Goal: Information Seeking & Learning: Find specific page/section

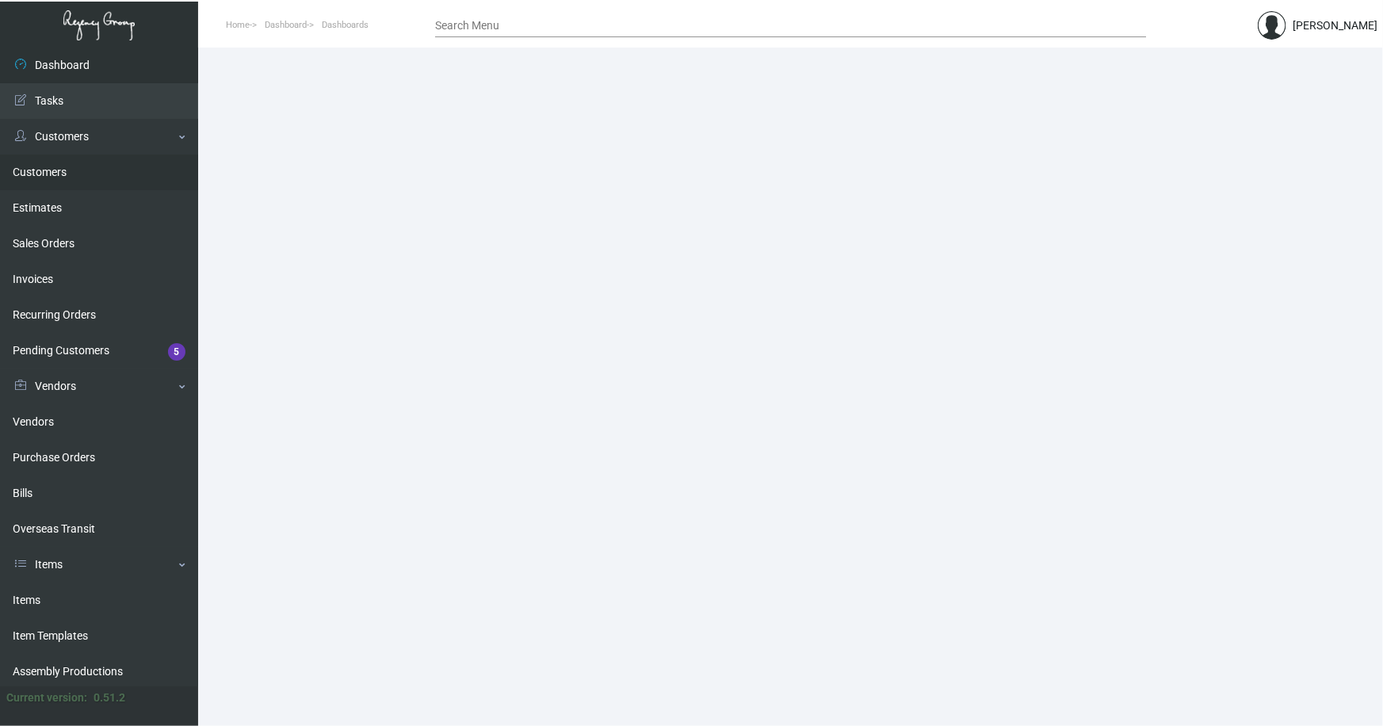
click at [36, 174] on link "Customers" at bounding box center [99, 172] width 198 height 36
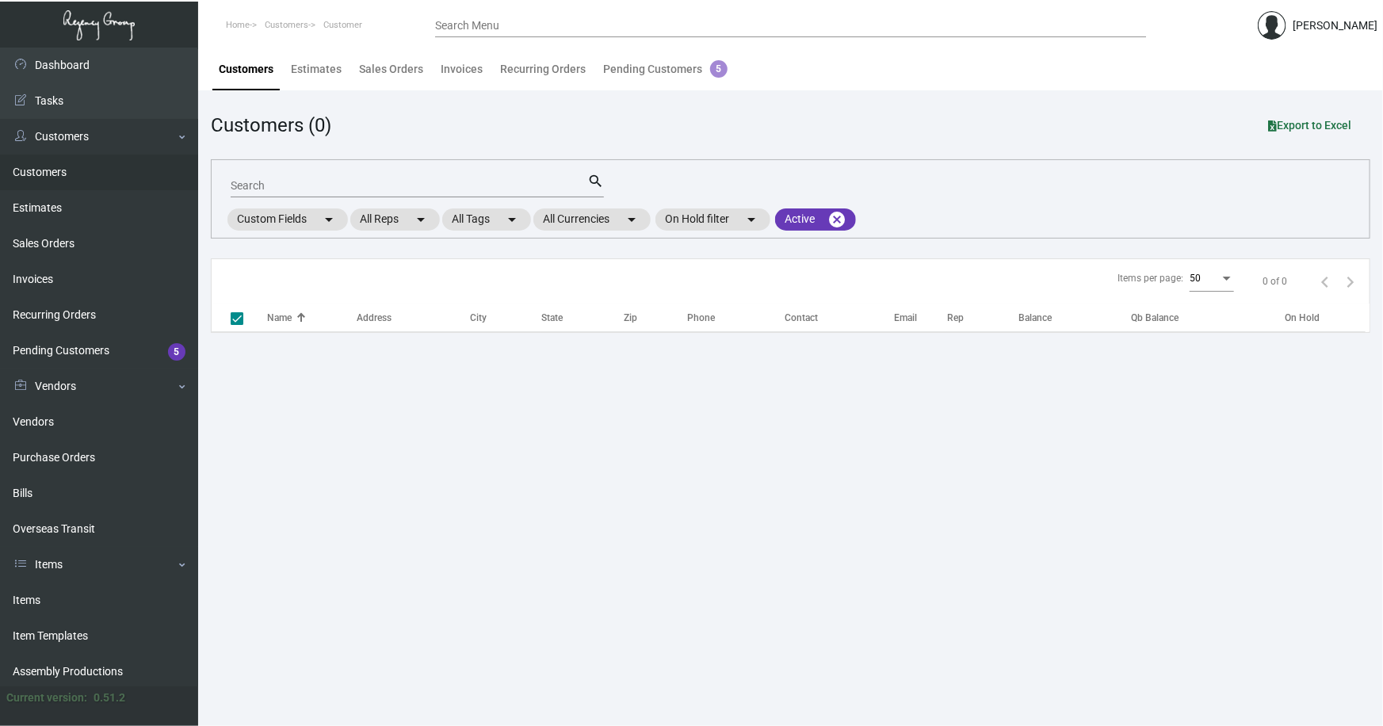
checkbox input "false"
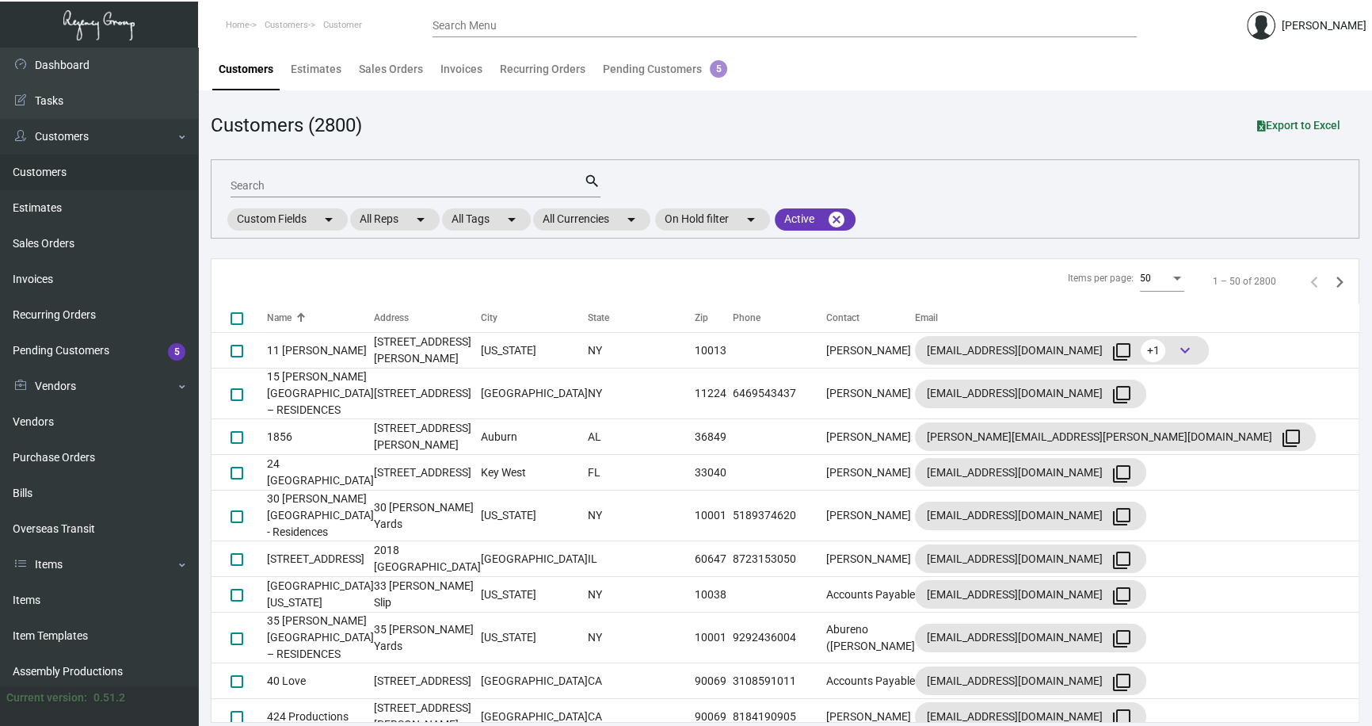
click at [277, 186] on input "Search" at bounding box center [407, 186] width 353 height 13
type input "richardson"
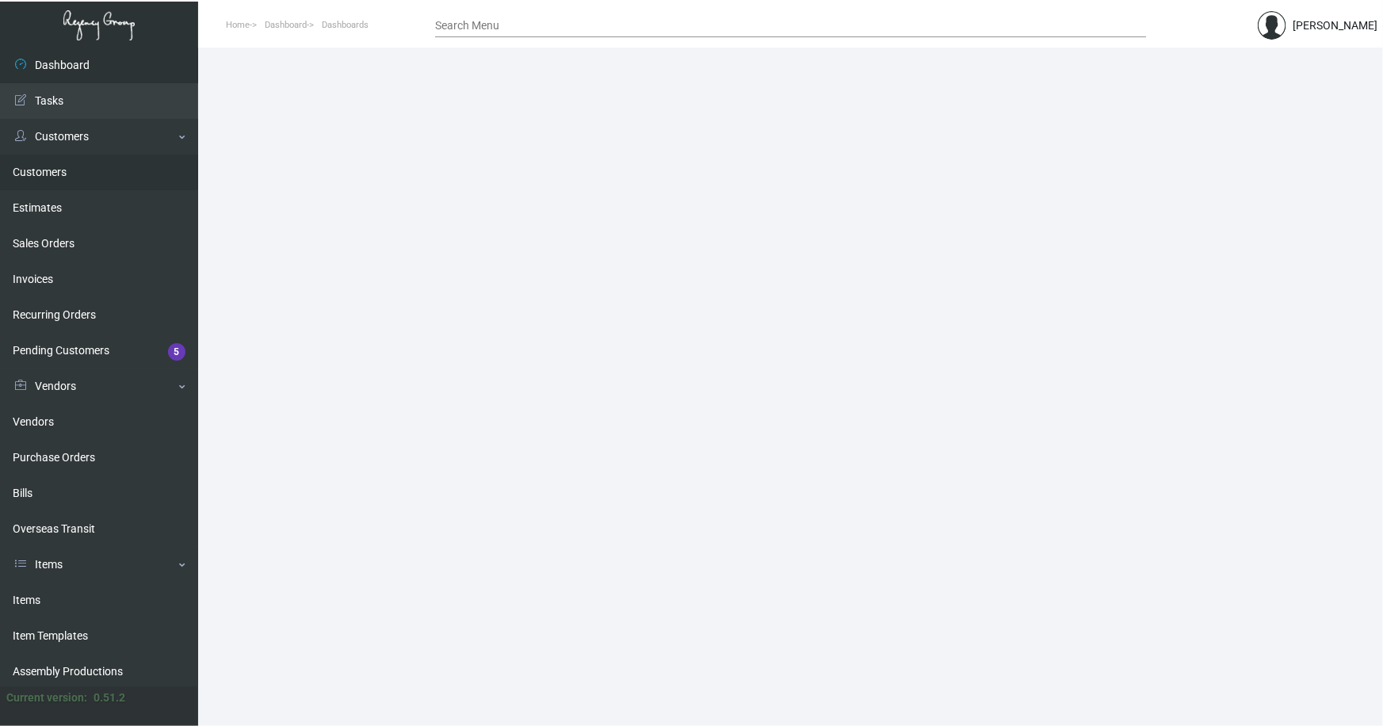
drag, startPoint x: 48, startPoint y: 174, endPoint x: 175, endPoint y: 149, distance: 129.9
click at [49, 174] on link "Customers" at bounding box center [99, 172] width 198 height 36
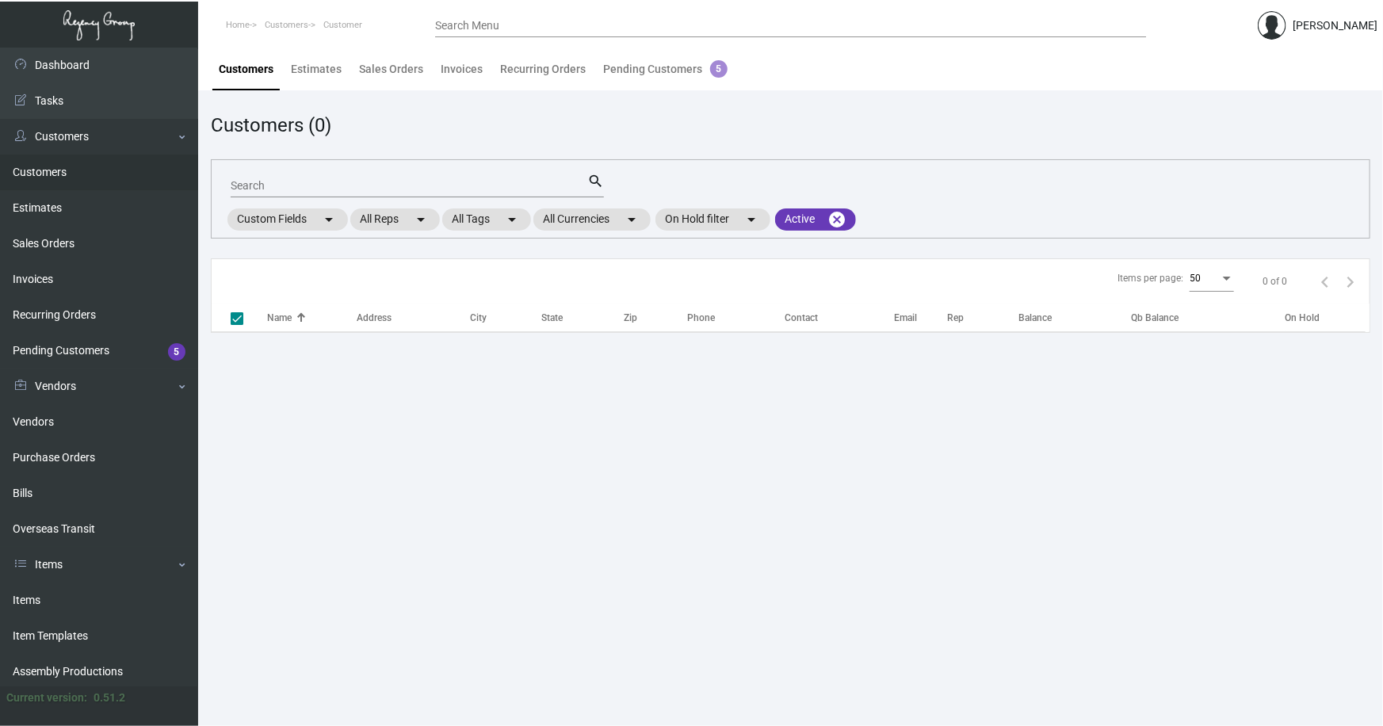
checkbox input "false"
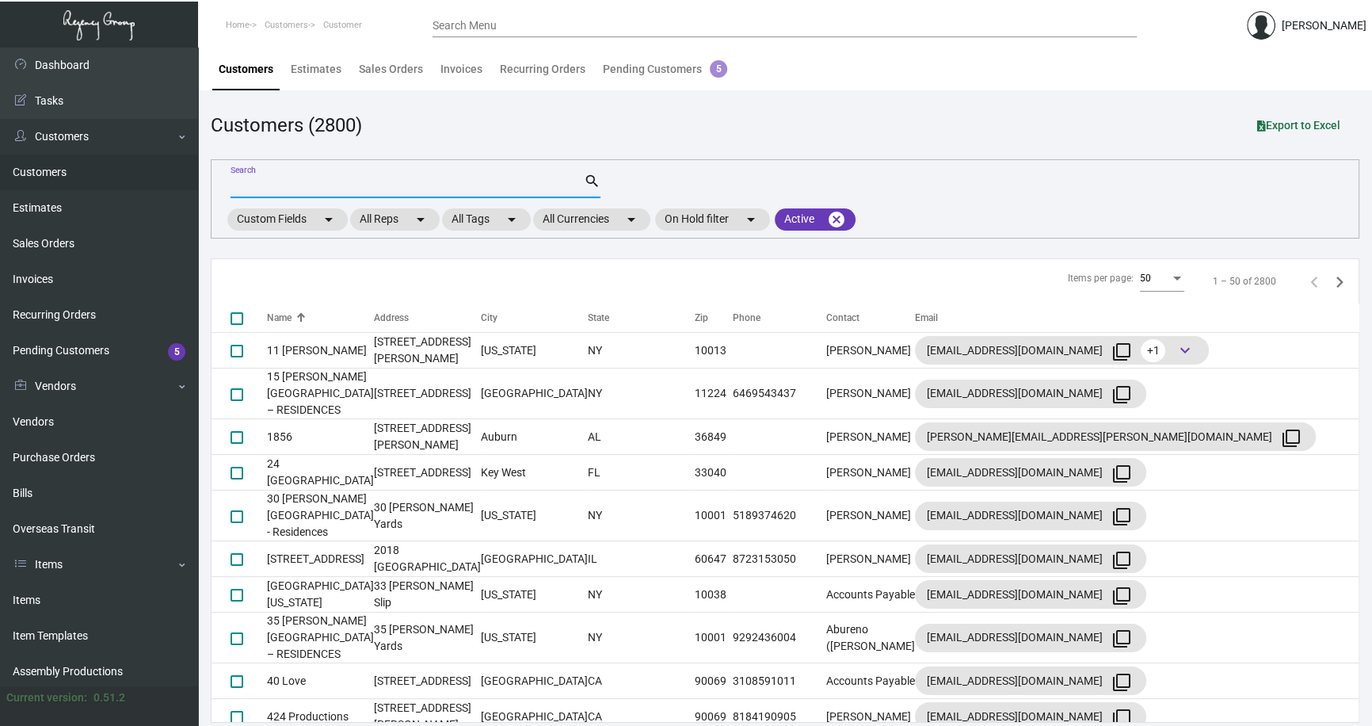
drag, startPoint x: 292, startPoint y: 184, endPoint x: 285, endPoint y: 179, distance: 8.6
click at [291, 183] on input "Search" at bounding box center [407, 186] width 353 height 13
type input "interlud"
checkbox input "true"
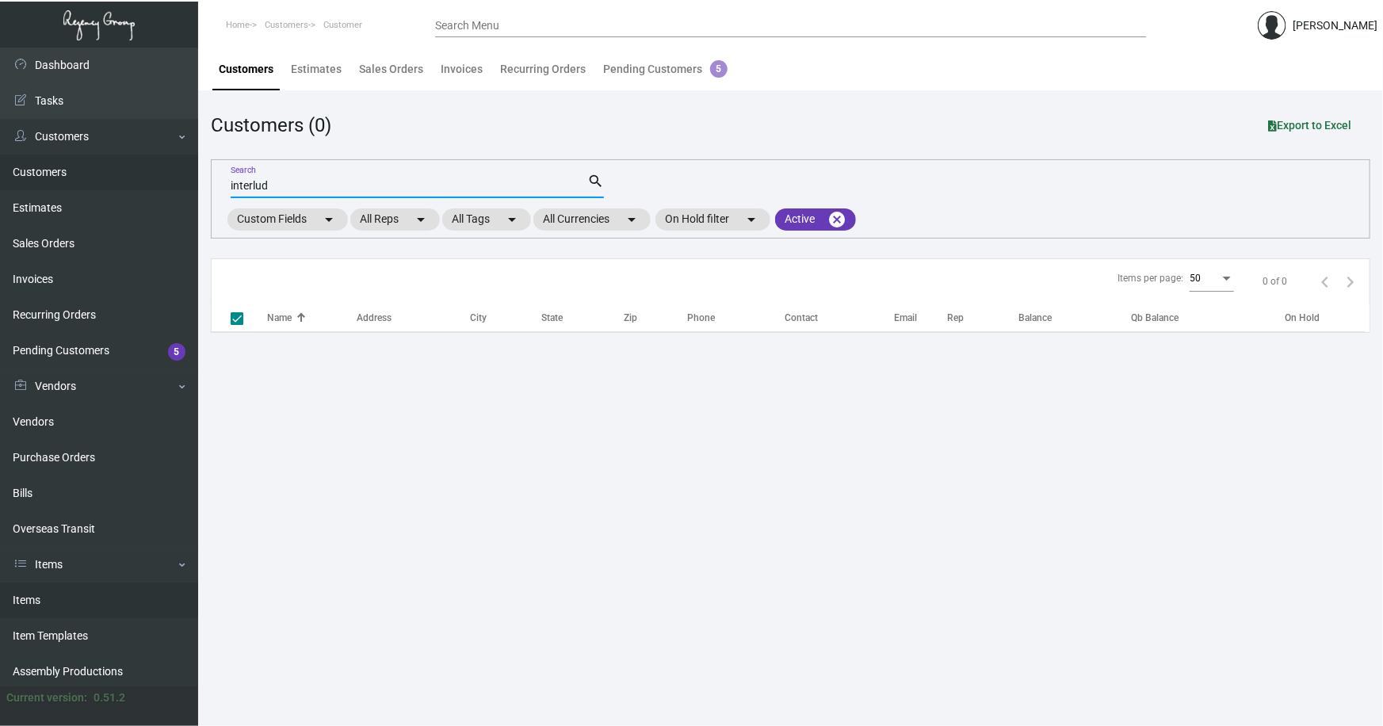
click at [34, 597] on link "Items" at bounding box center [99, 600] width 198 height 36
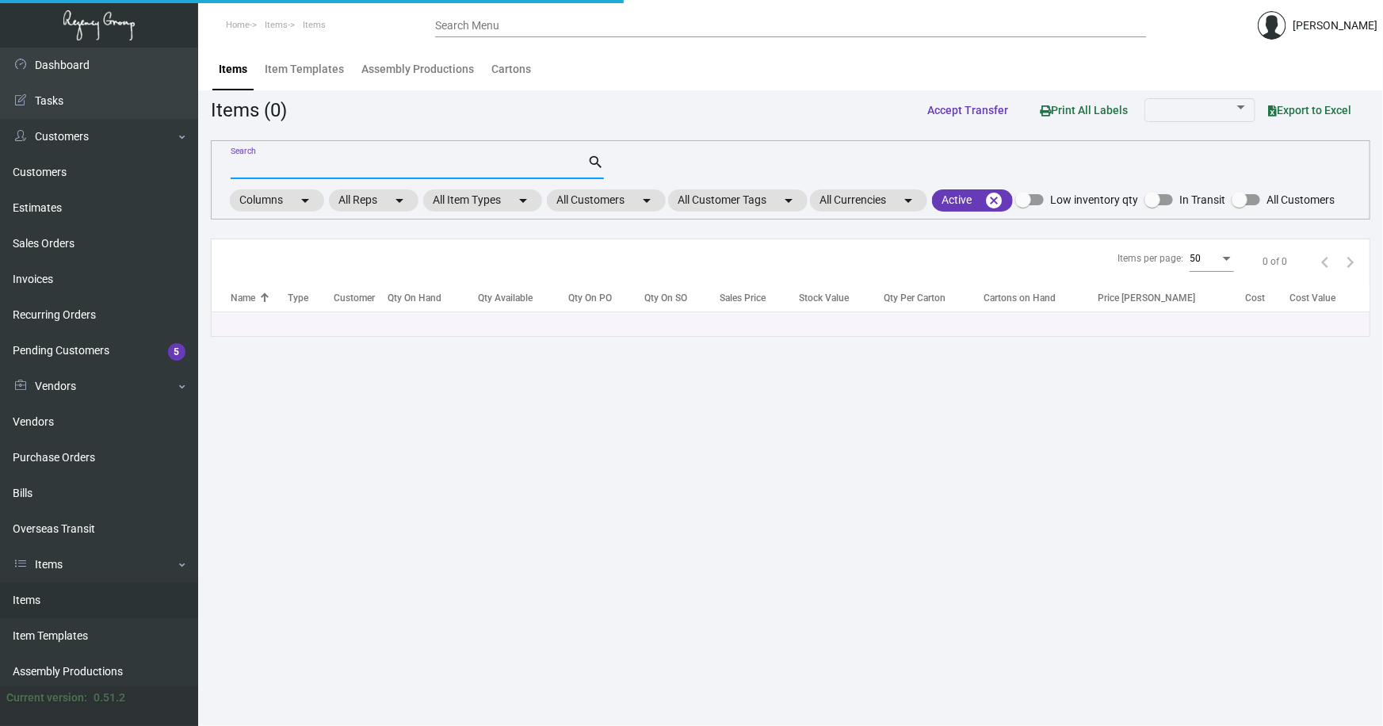
click at [317, 161] on input "Search" at bounding box center [409, 167] width 357 height 13
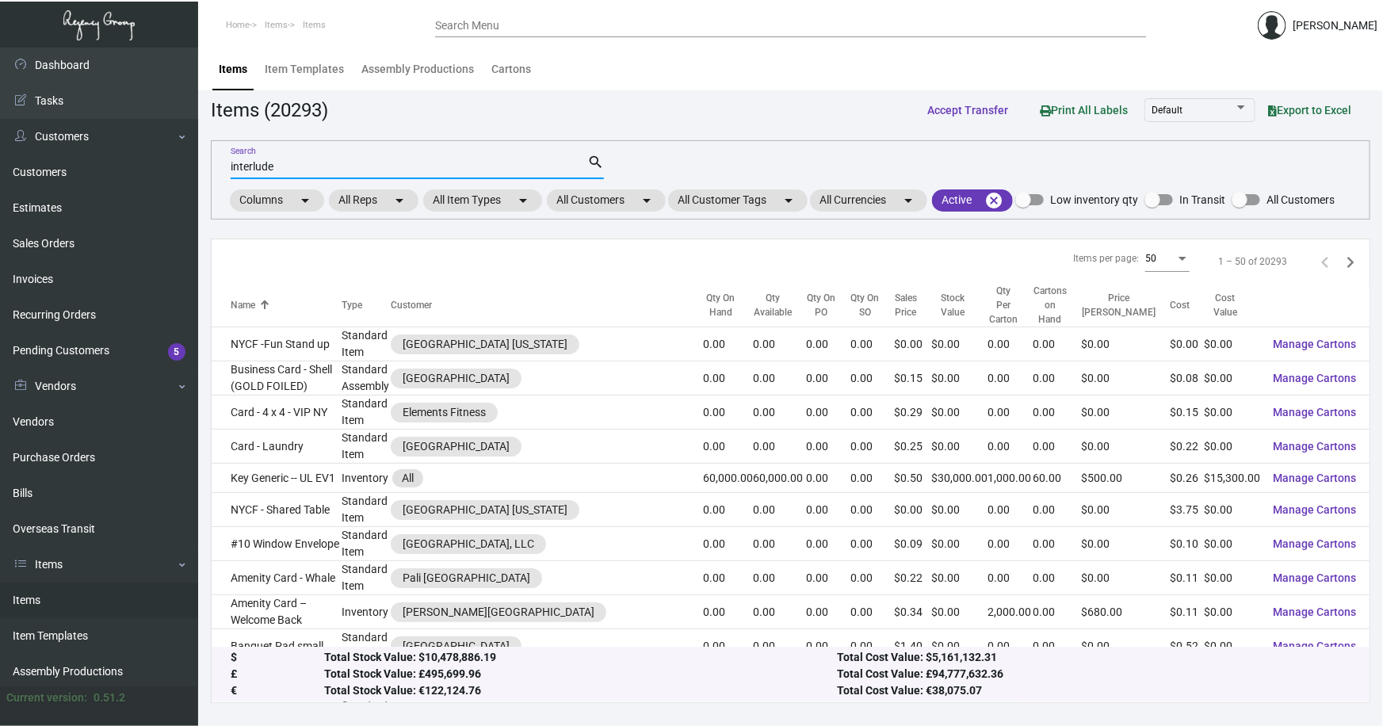
type input "interlude"
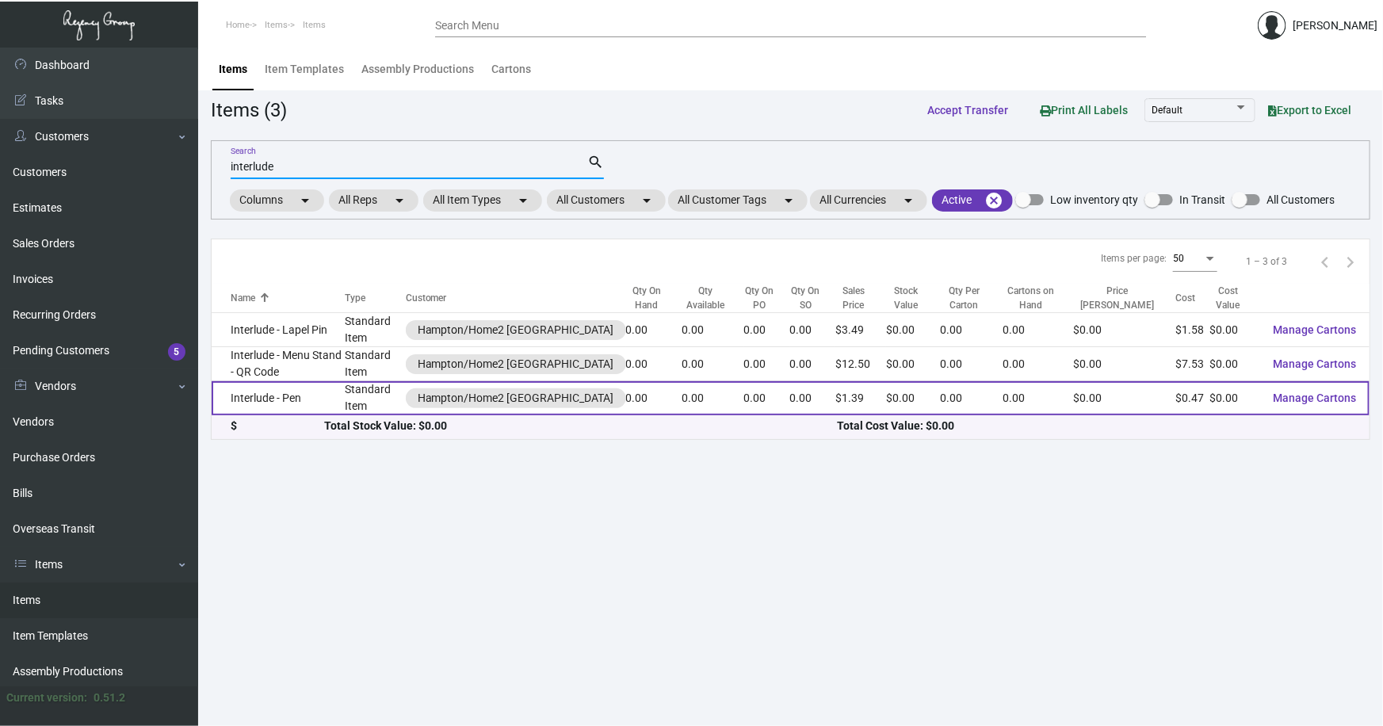
click at [280, 405] on td "Interlude - Pen" at bounding box center [278, 398] width 133 height 34
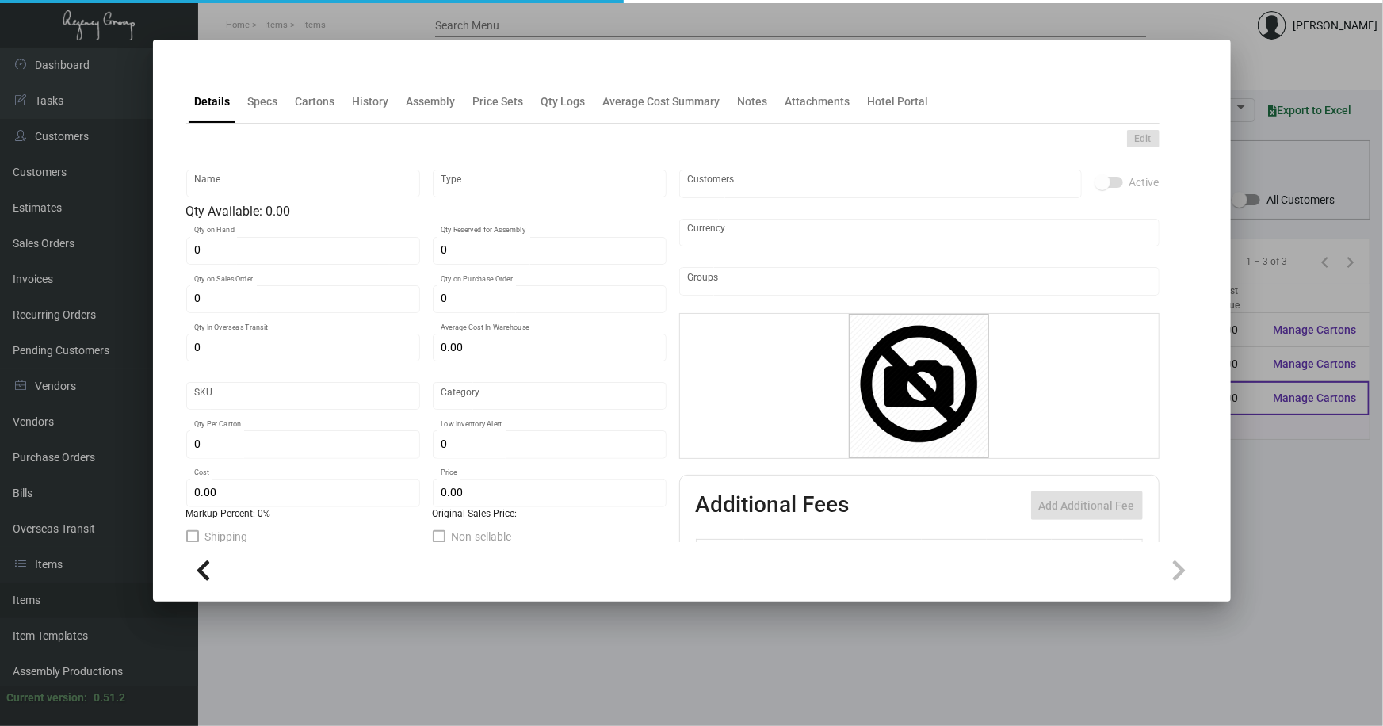
type input "Interlude - Pen"
type input "Standard Item"
type input "$ 0.00"
type input "Times Square-Pen-80"
type input "Standard"
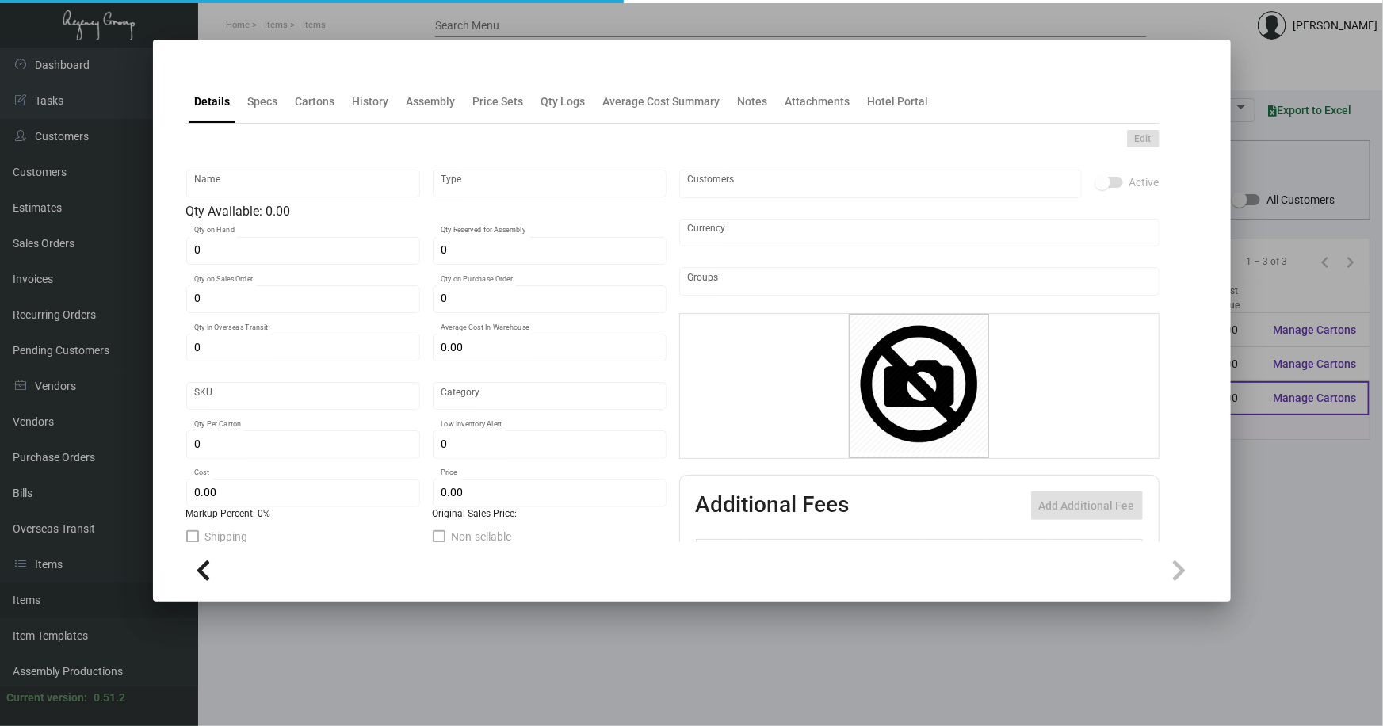
type input "$ 0.474"
type input "$ 1.39"
checkbox input "true"
type input "United States Dollar $"
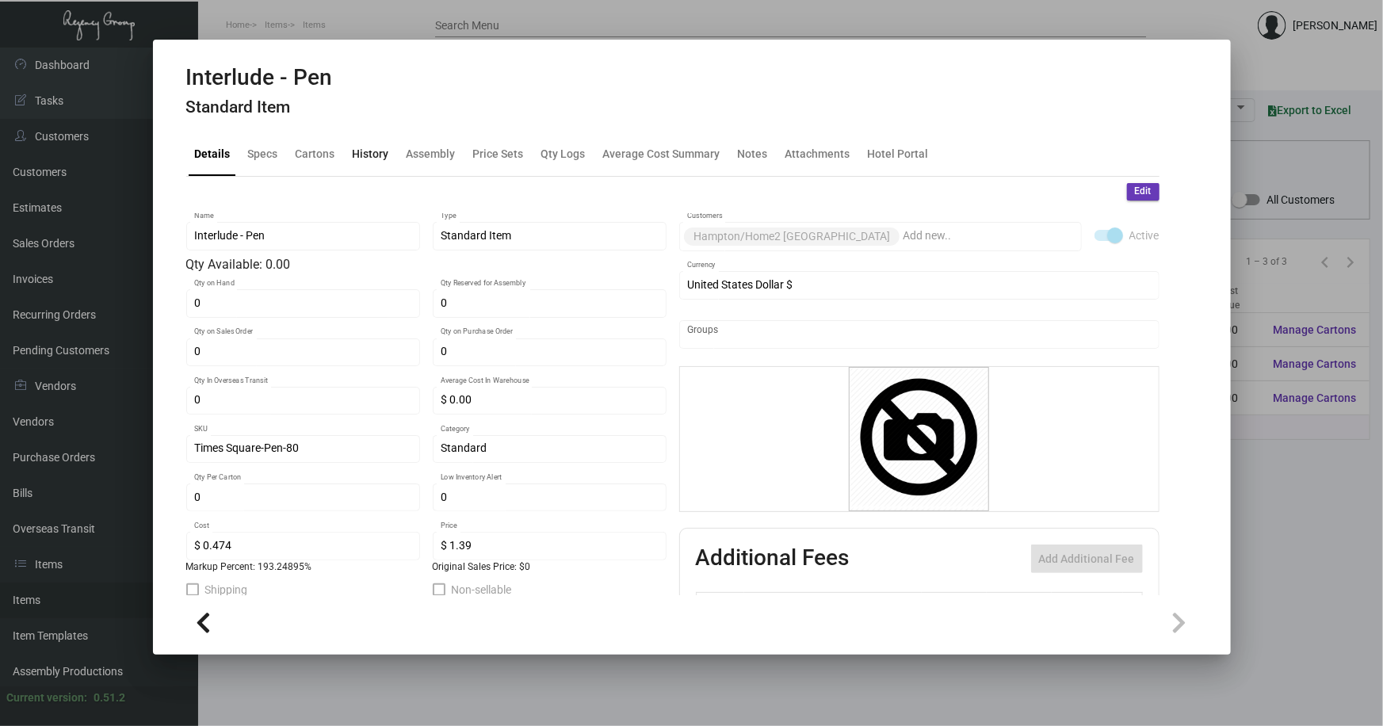
click at [360, 151] on div "History" at bounding box center [371, 154] width 36 height 17
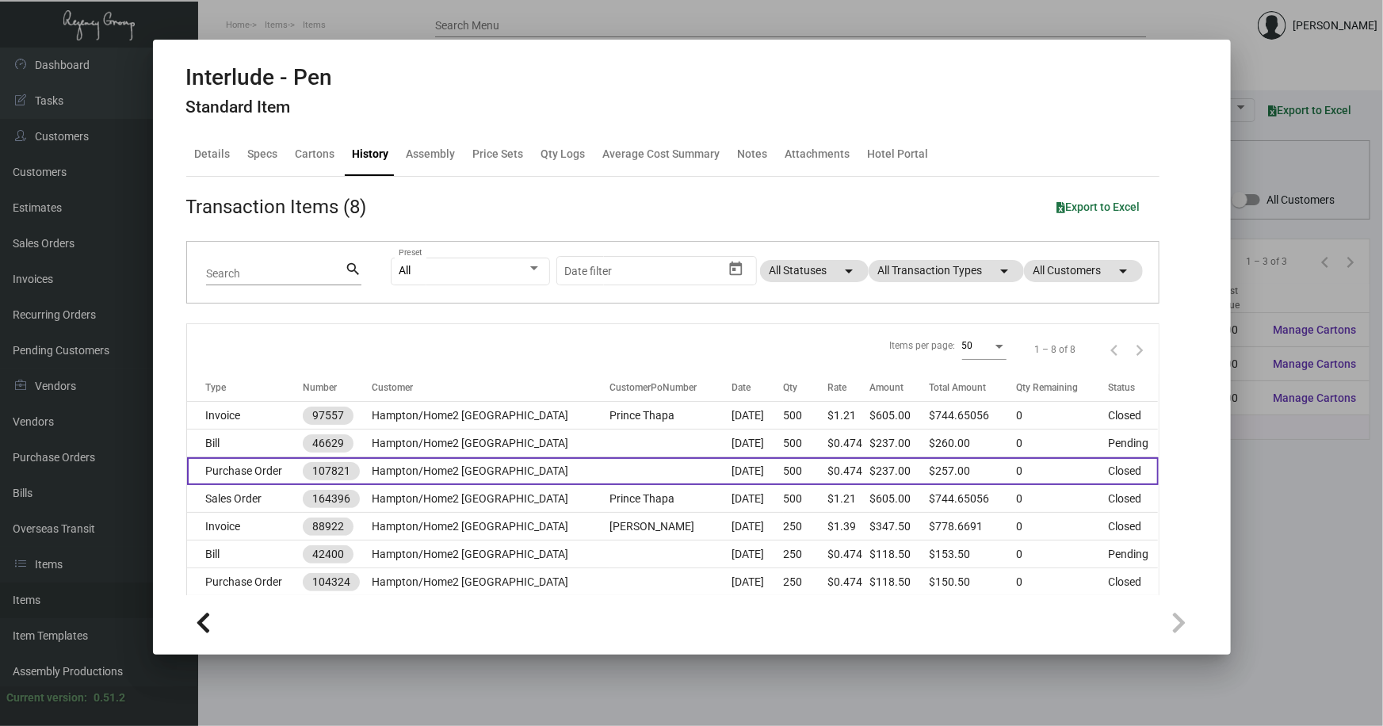
click at [541, 467] on td "Hampton/Home2 [GEOGRAPHIC_DATA]" at bounding box center [491, 471] width 238 height 28
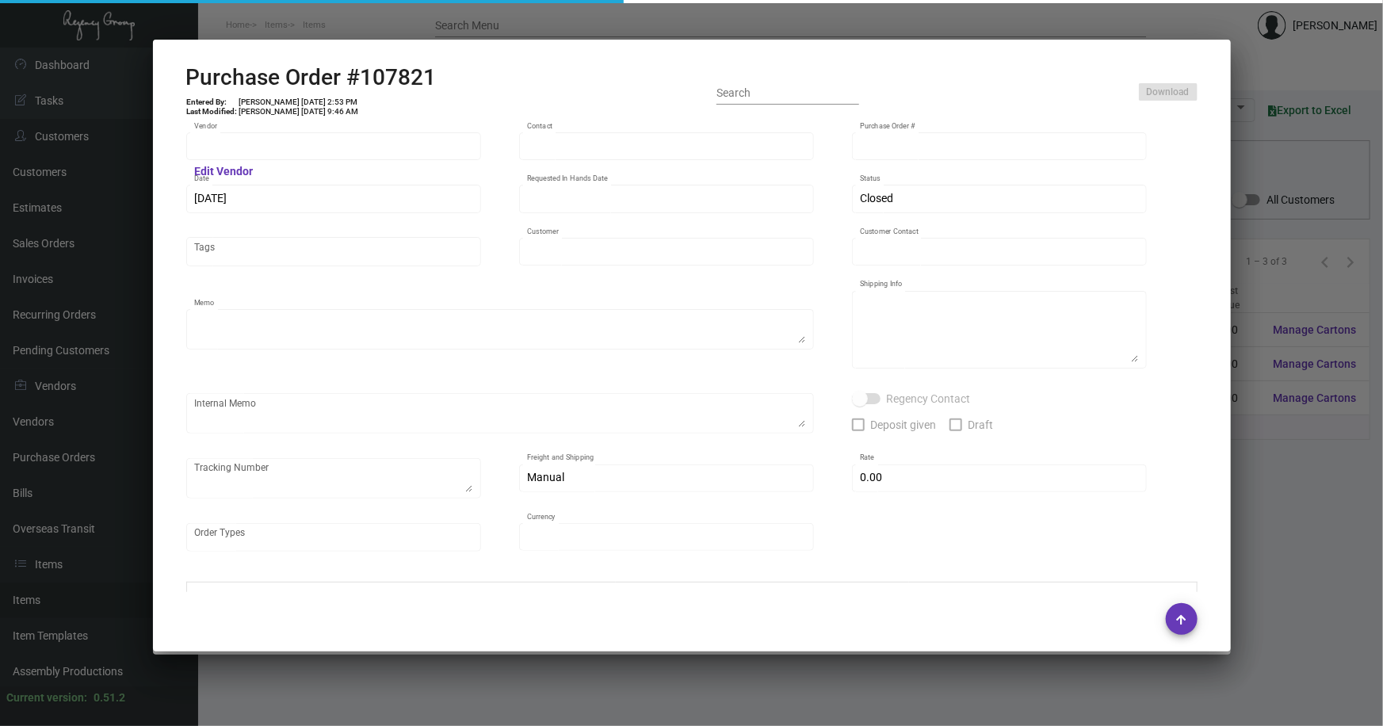
type input "Hit Promo"
type input "[PERSON_NAME]"
type input "107821"
type input "[DATE]"
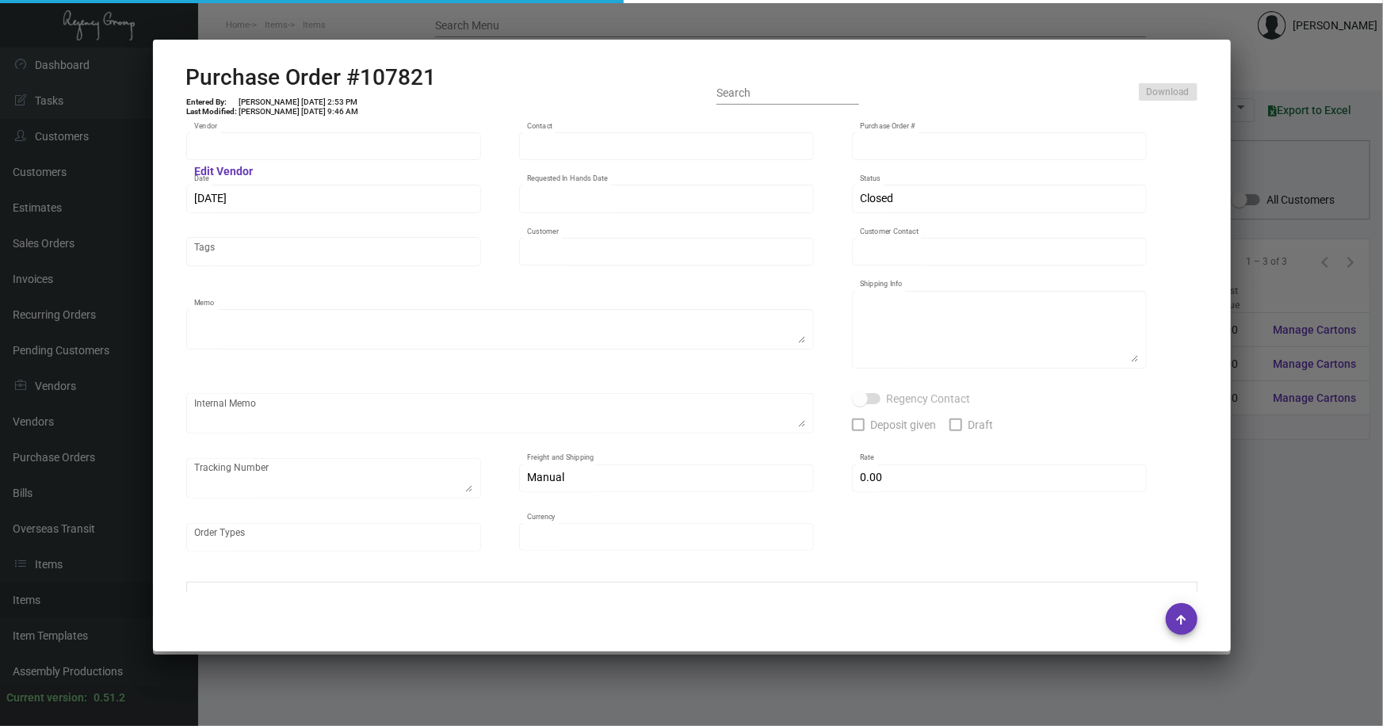
type input "Hampton/Home2 [GEOGRAPHIC_DATA]"
type input "Prince Thapa"
type textarea "Repeat previous PO 104324. BLIND Ship via UPS Ground Acct# 1AY276."
type textarea "Prince [PERSON_NAME] [PERSON_NAME]/Home2 [GEOGRAPHIC_DATA] [STREET_ADDRESS][US_…"
type input "$ 0.00"
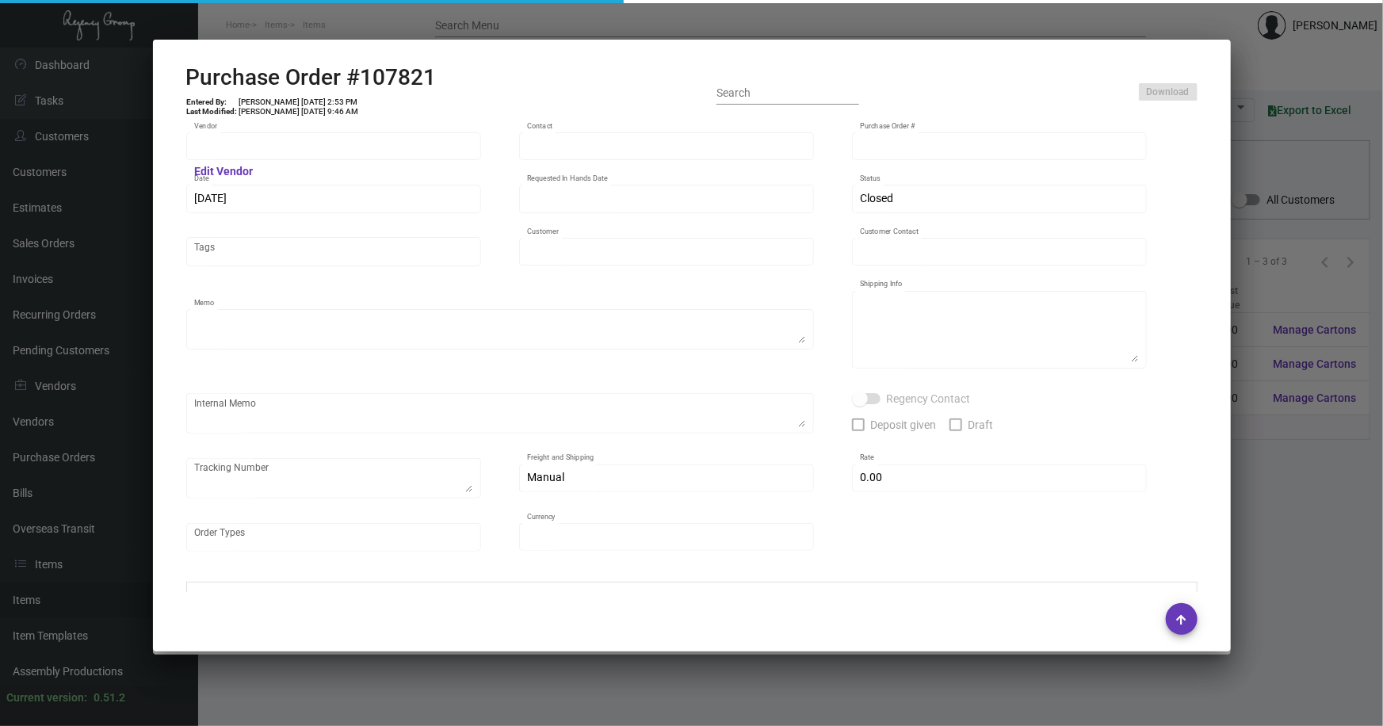
type input "United States Dollar $"
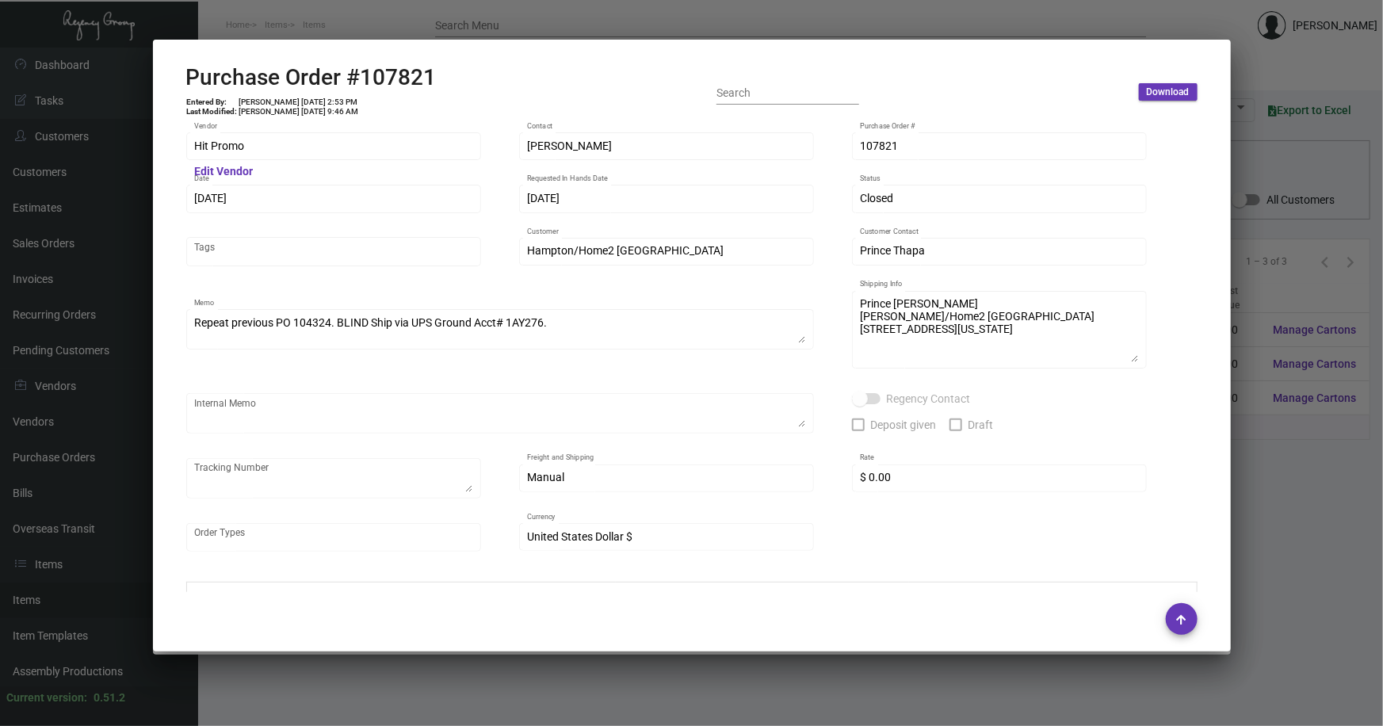
click at [1236, 471] on div at bounding box center [691, 363] width 1383 height 726
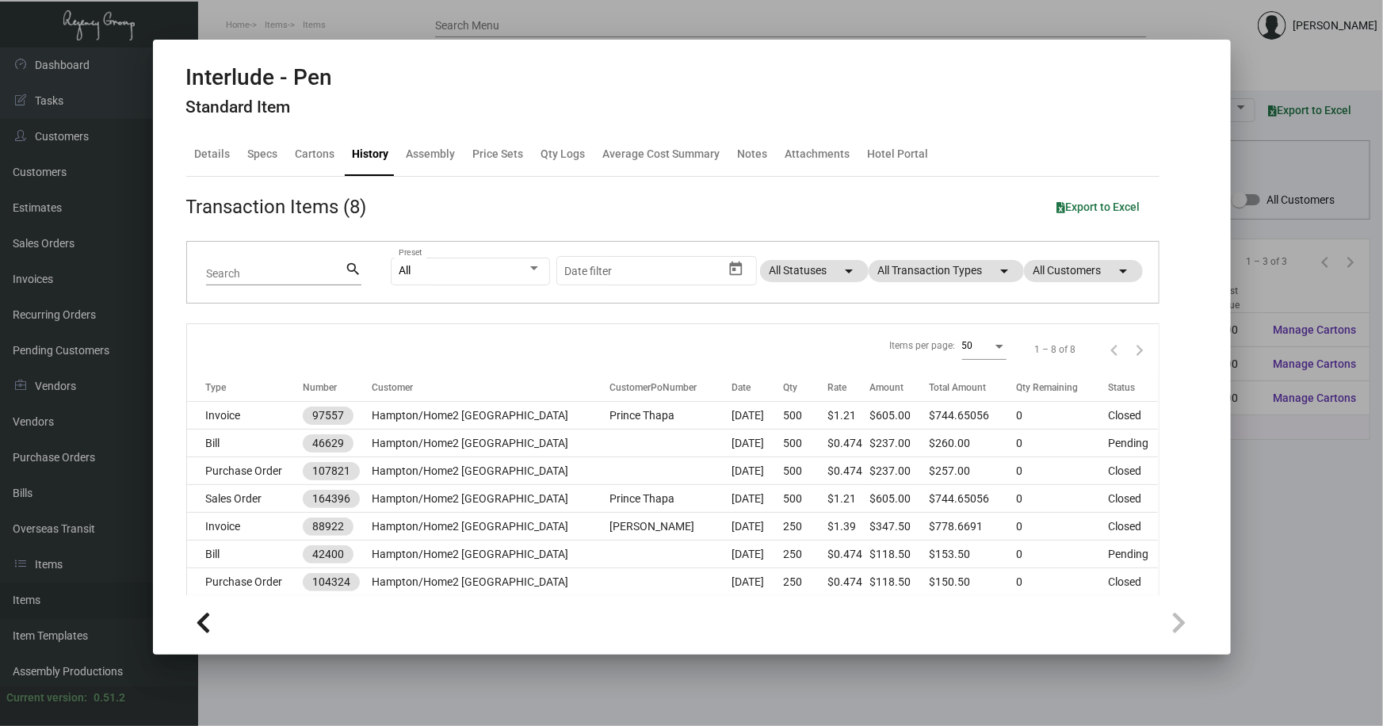
click at [361, 654] on div "Interlude - Pen Standard Item Details Specs Cartons History Assembly Price Sets…" at bounding box center [691, 363] width 1383 height 726
click at [21, 171] on div at bounding box center [691, 363] width 1383 height 726
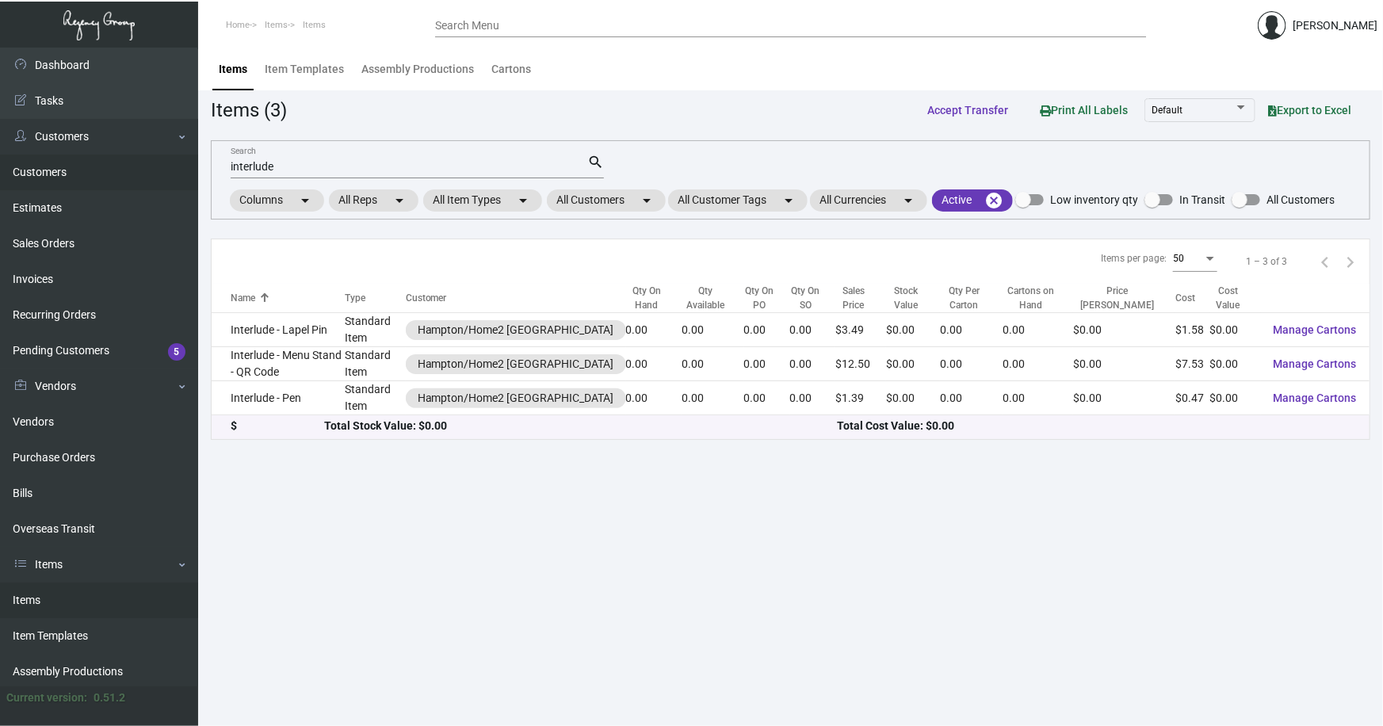
click at [21, 171] on link "Customers" at bounding box center [99, 172] width 198 height 36
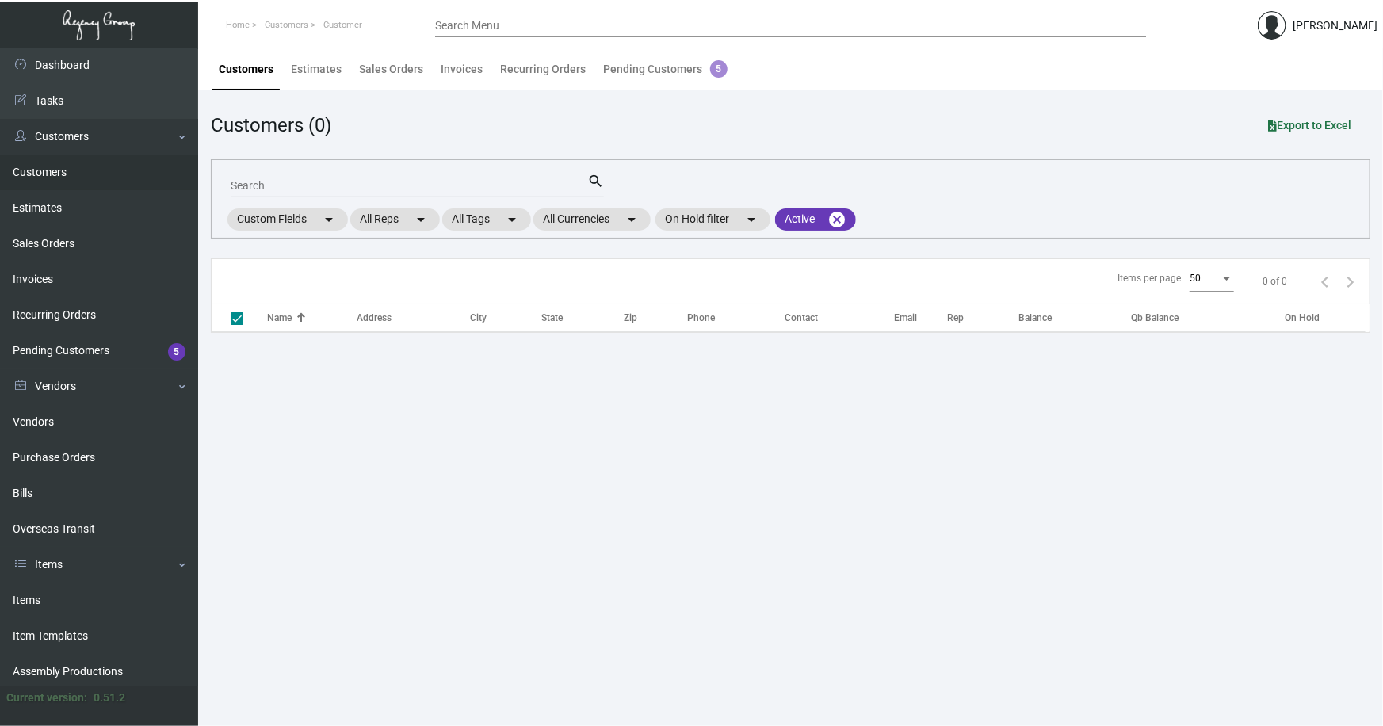
checkbox input "false"
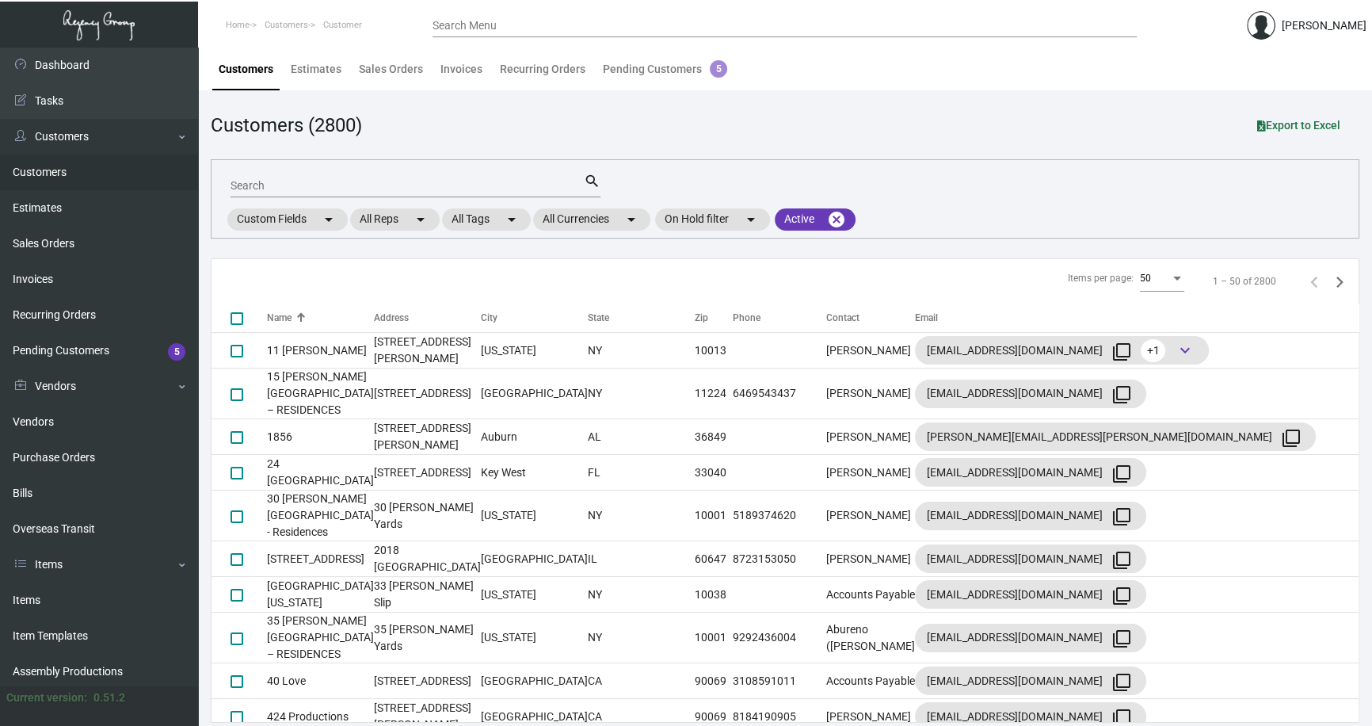
click at [317, 185] on input "Search" at bounding box center [407, 186] width 353 height 13
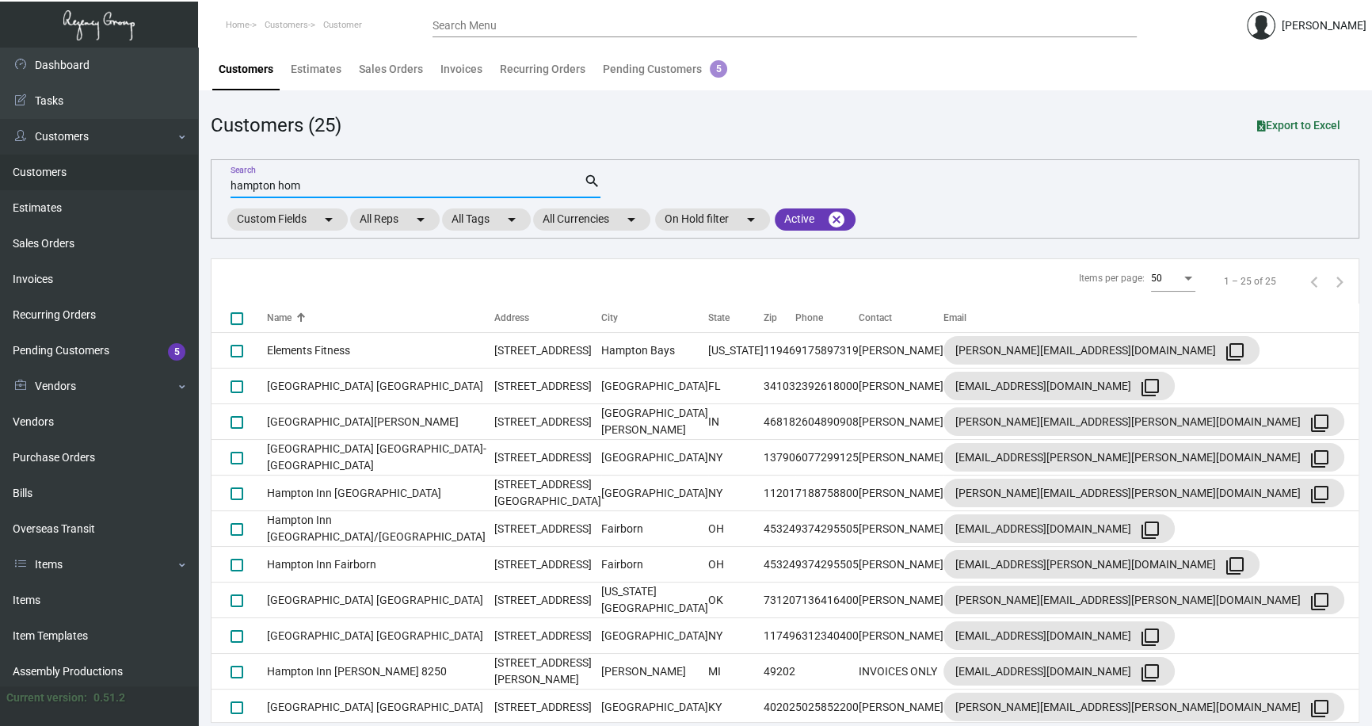
type input "hampton home"
checkbox input "true"
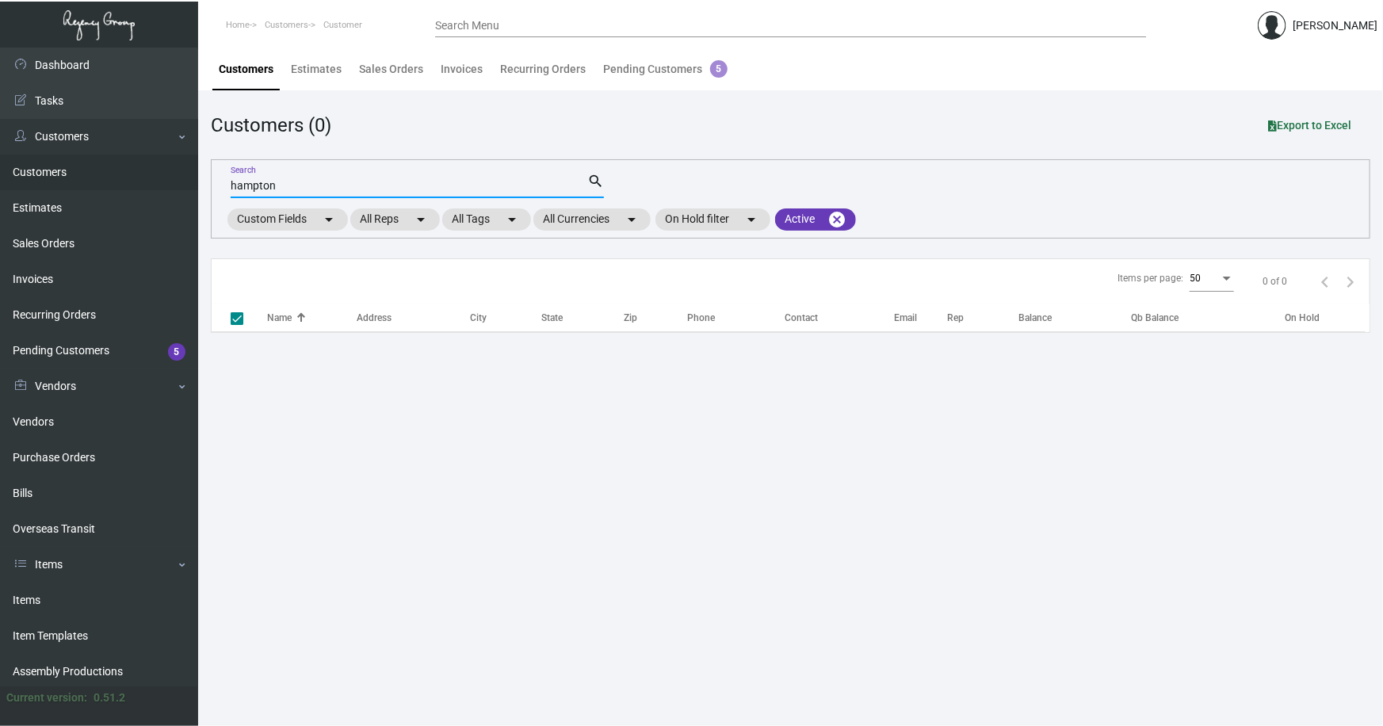
type input "hampton"
checkbox input "false"
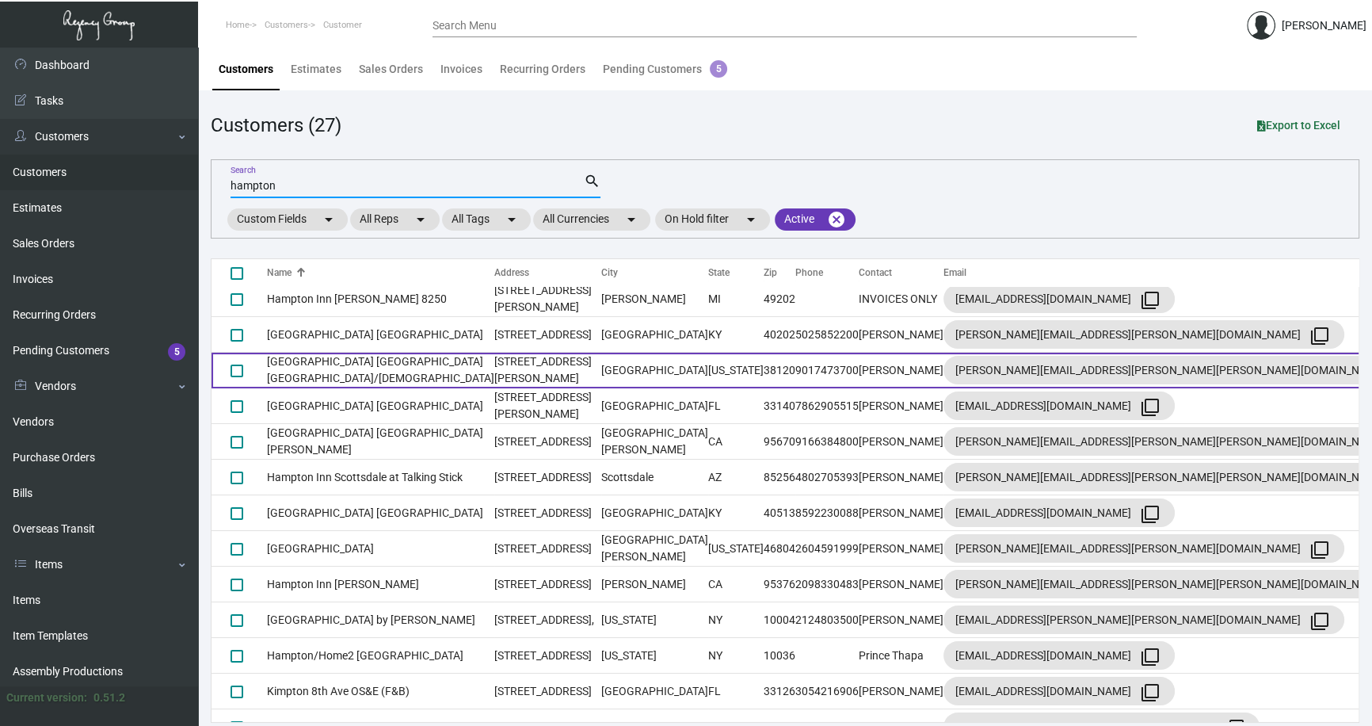
scroll to position [432, 0]
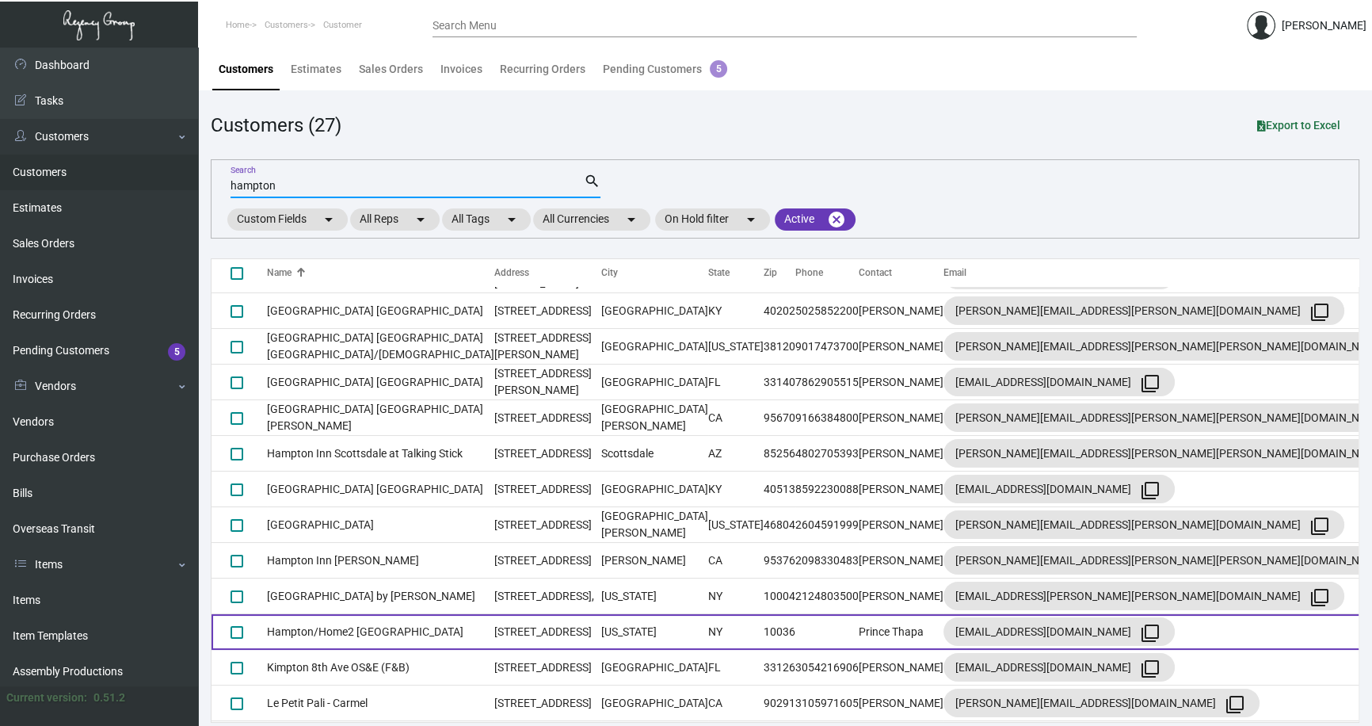
type input "hampton"
click at [374, 633] on td "Hampton/Home2 [GEOGRAPHIC_DATA]" at bounding box center [380, 632] width 227 height 36
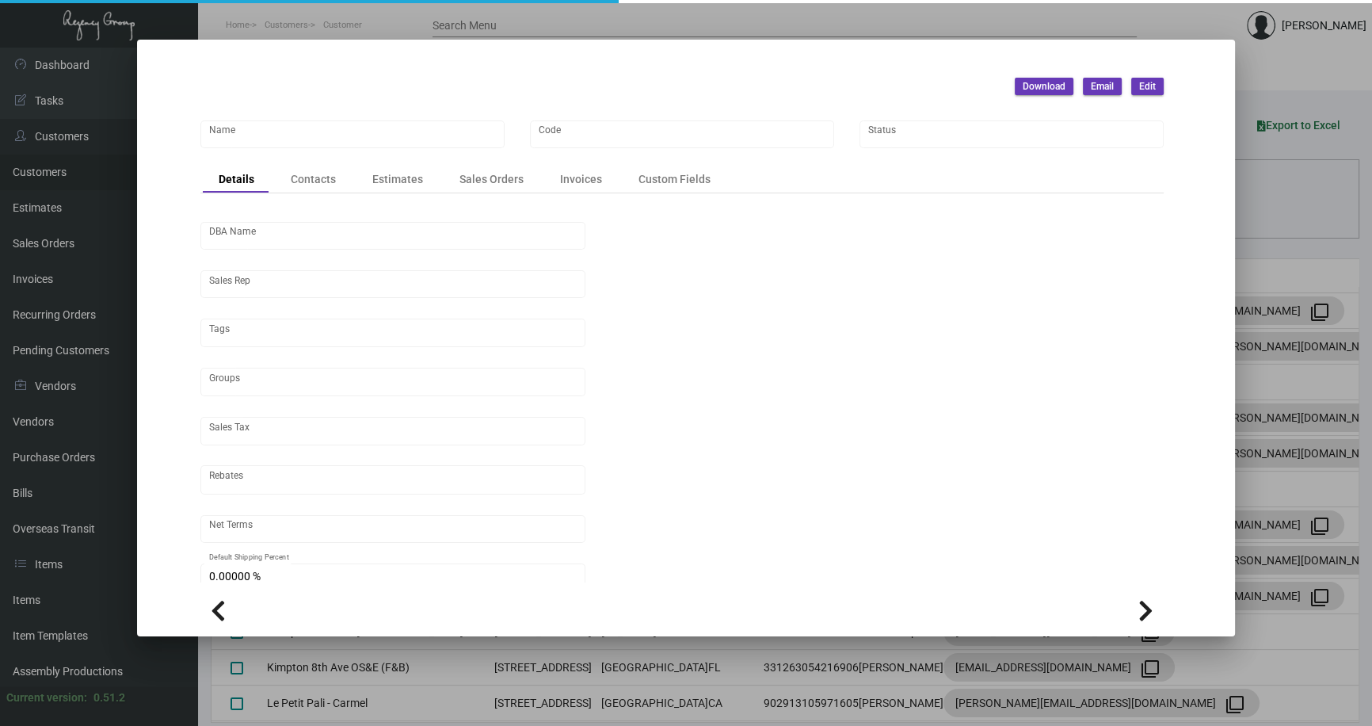
type input "Hampton/Home2 [GEOGRAPHIC_DATA]"
type input "[GEOGRAPHIC_DATA]"
type input "Stonebridge Companies"
type input "[PERSON_NAME]"
type input "[GEOGRAPHIC_DATA]-[GEOGRAPHIC_DATA]"
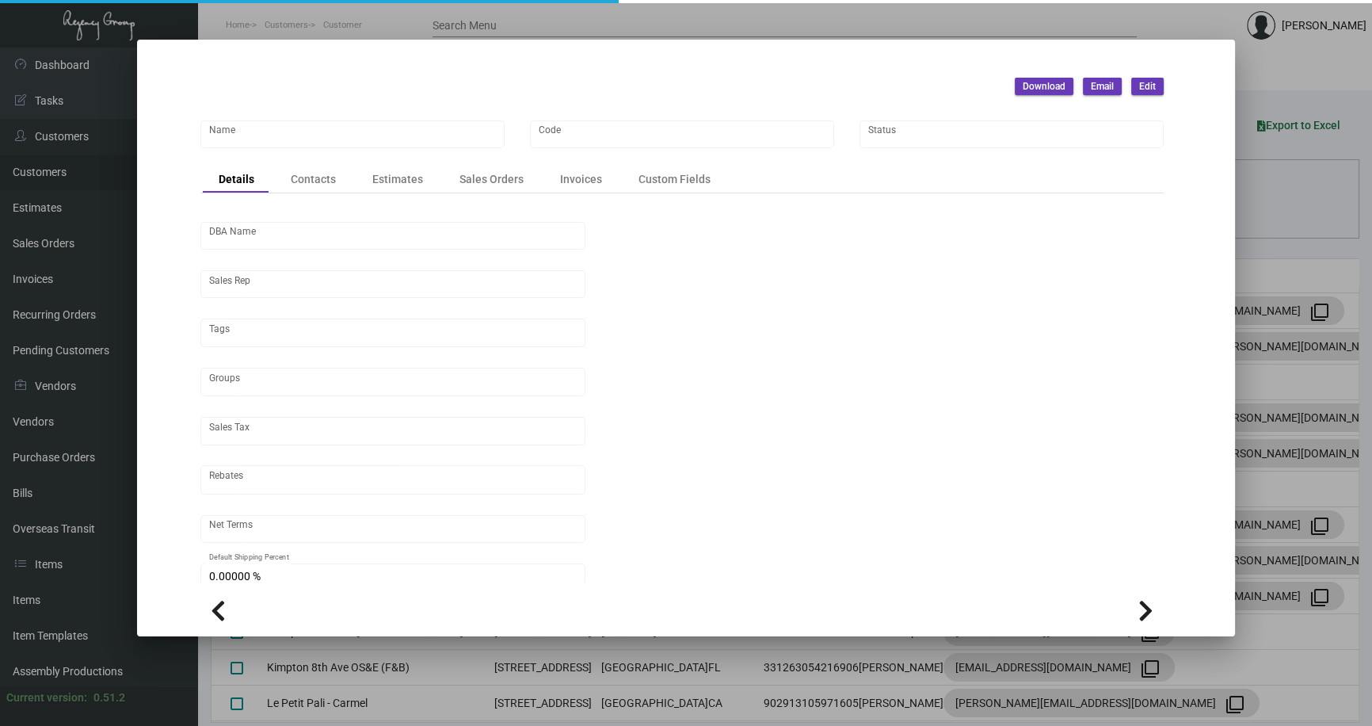
type input "Pre"
type input "United States Dollar $"
type input "$ 0.00"
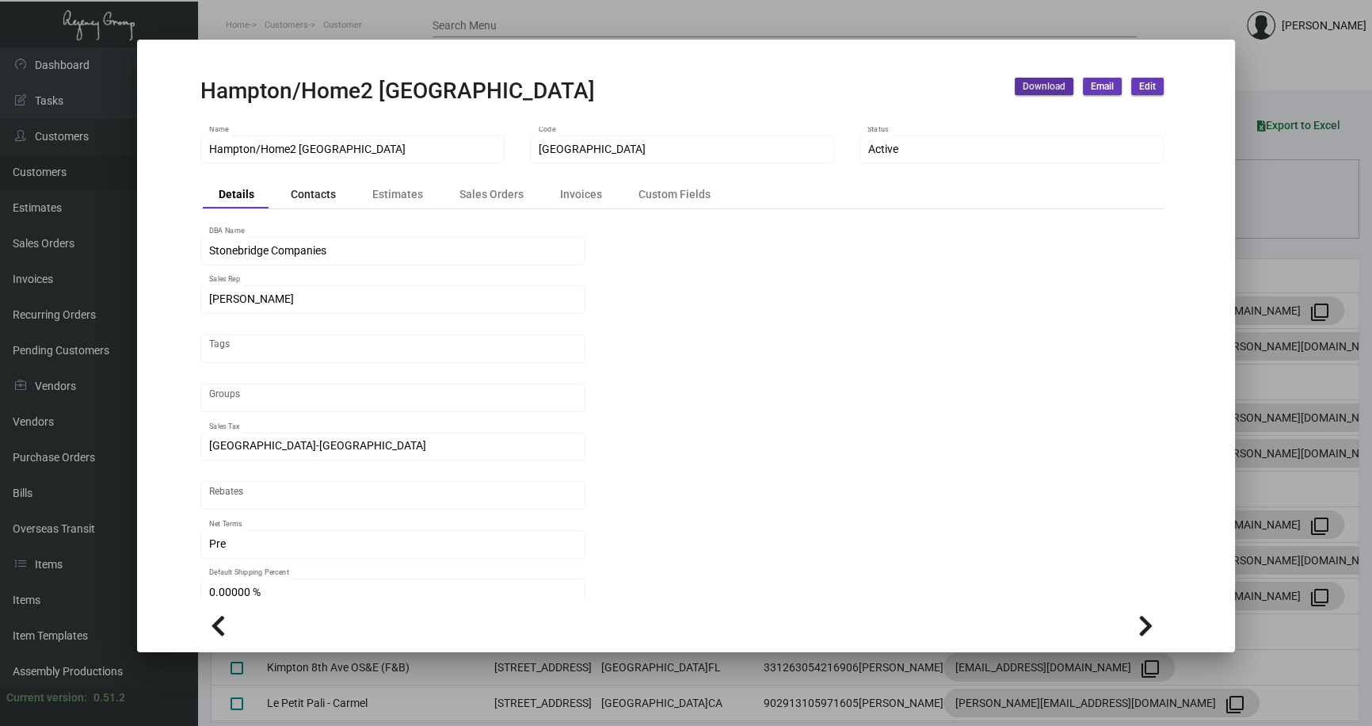
click at [319, 188] on div "Contacts" at bounding box center [313, 194] width 45 height 17
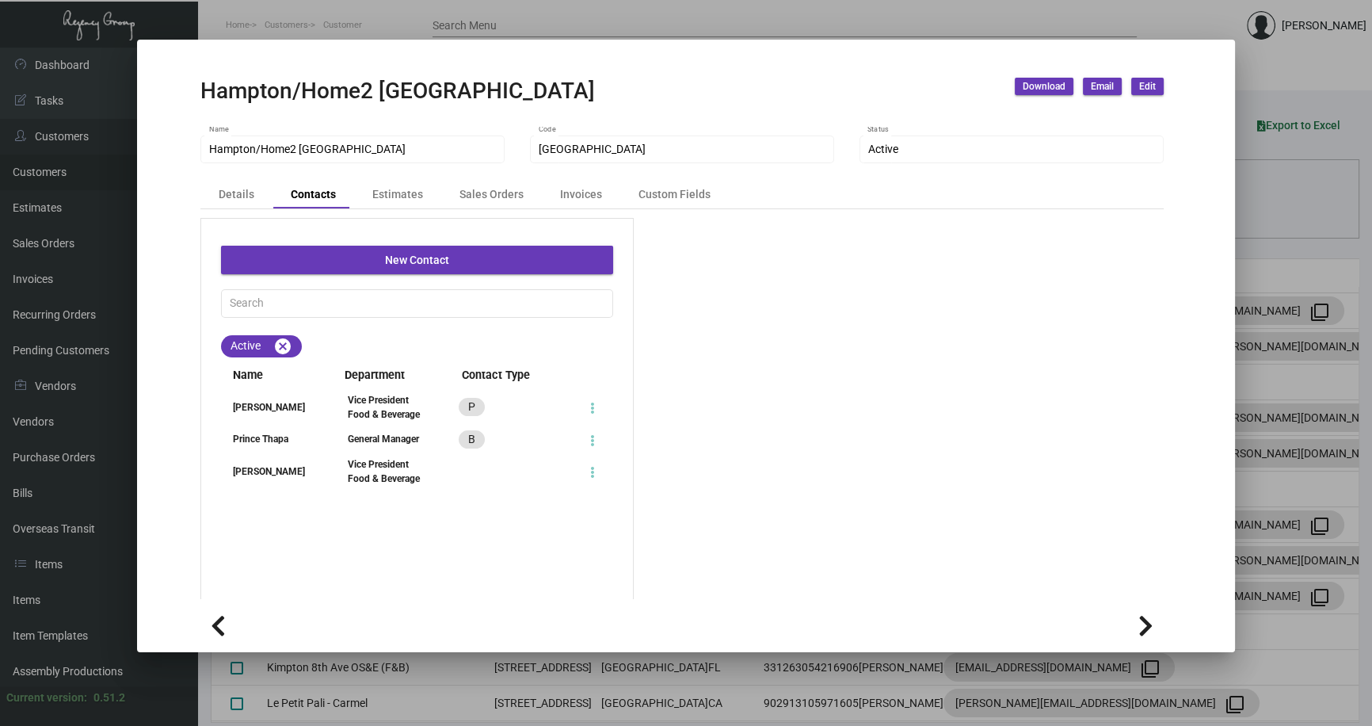
click at [1257, 56] on div at bounding box center [686, 363] width 1372 height 726
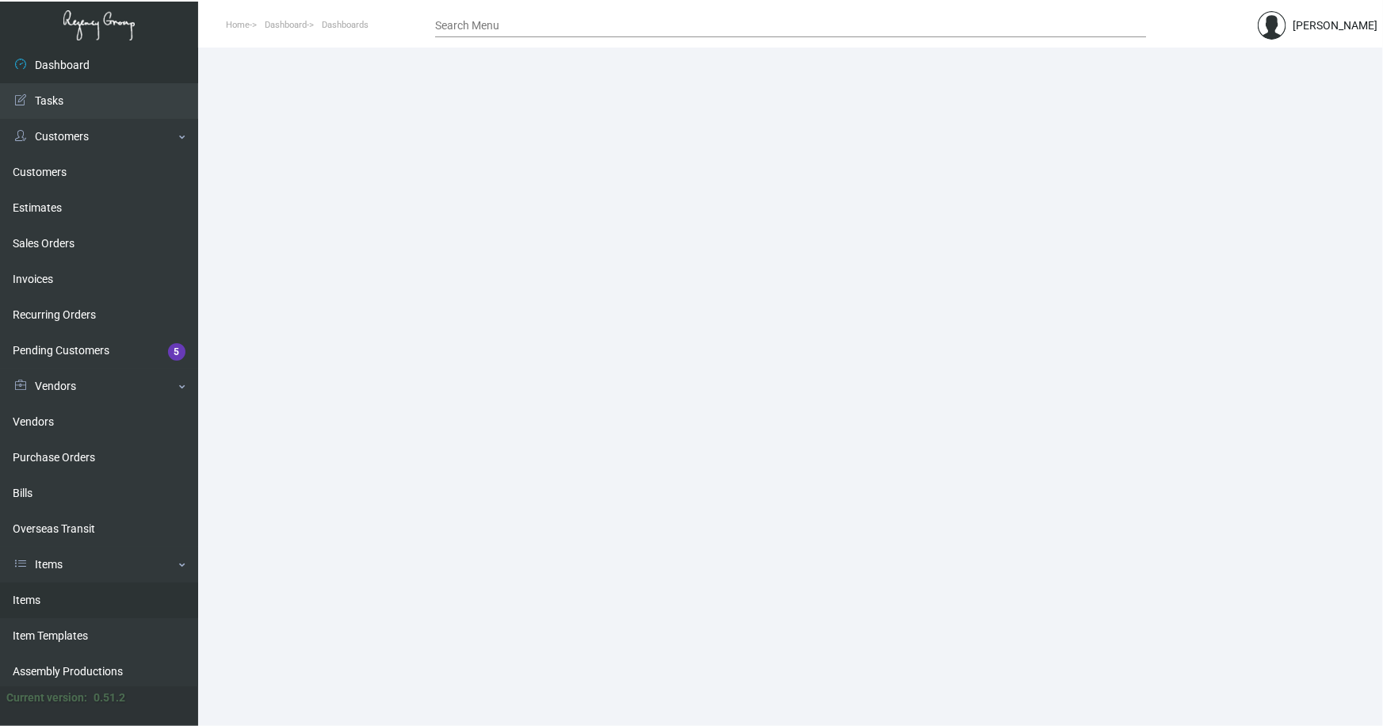
click at [28, 592] on link "Items" at bounding box center [99, 600] width 198 height 36
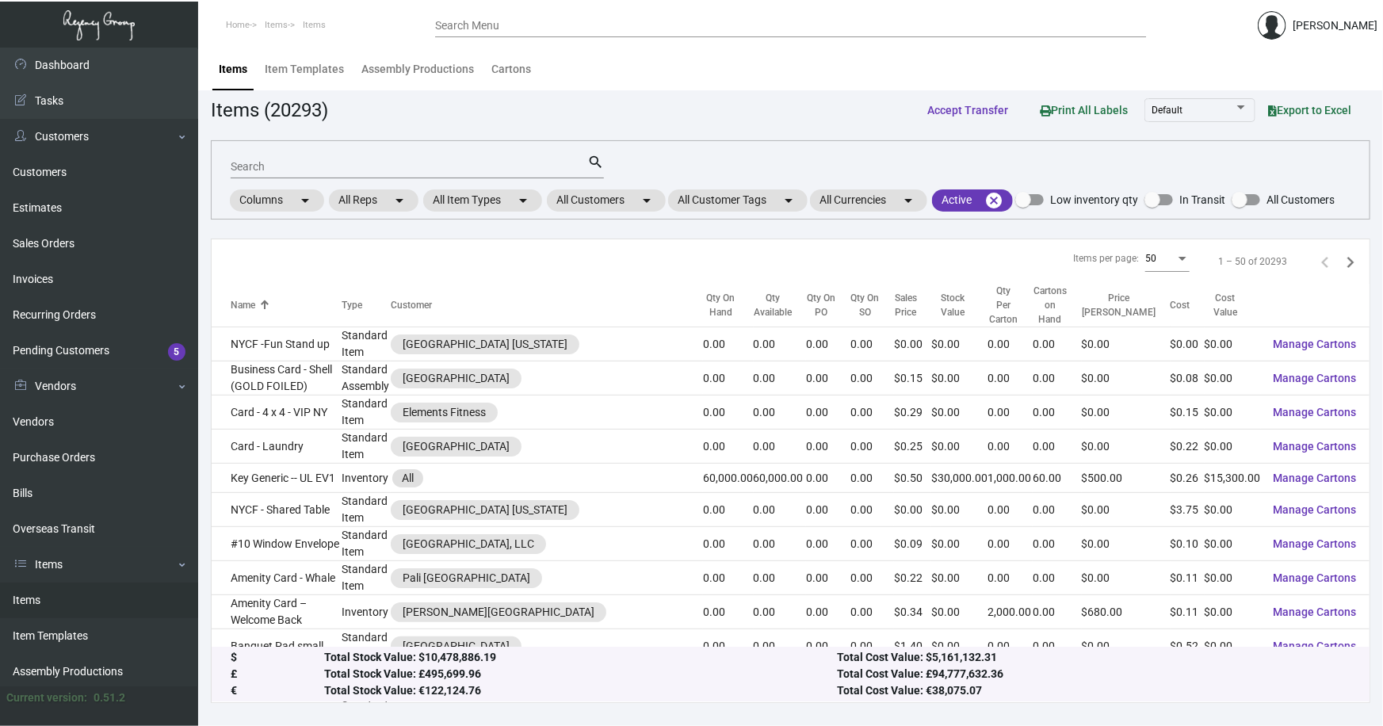
click at [341, 168] on input "Search" at bounding box center [409, 167] width 357 height 13
type input "interlude"
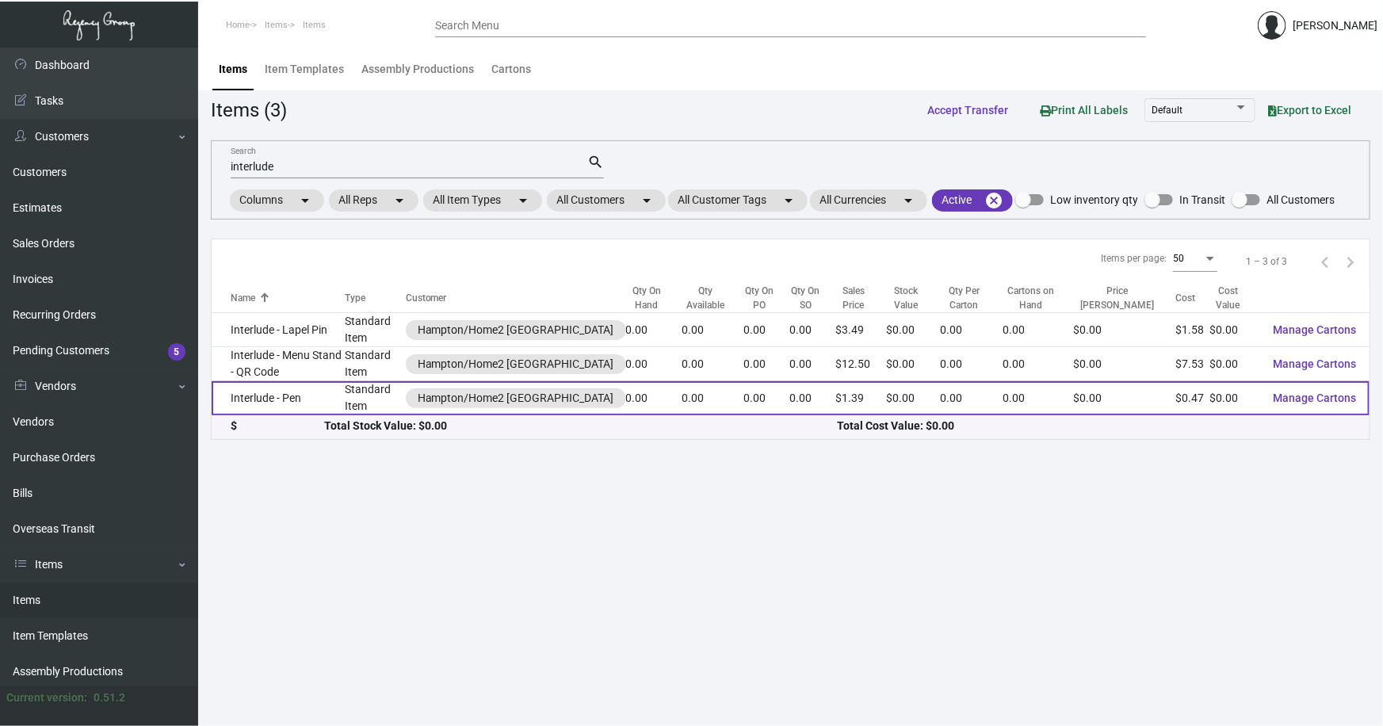
click at [270, 393] on td "Interlude - Pen" at bounding box center [278, 398] width 133 height 34
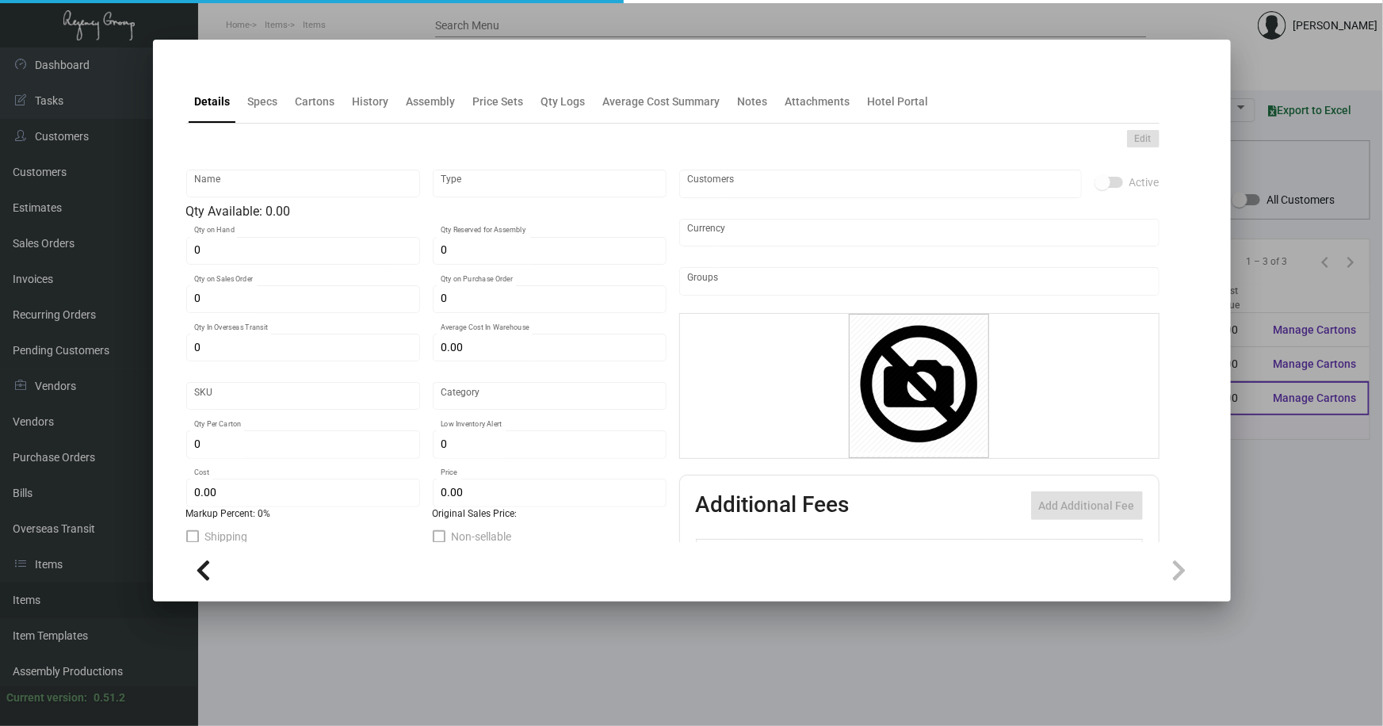
type input "Interlude - Pen"
type input "Standard Item"
type input "$ 0.00"
type input "Times Square-Pen-80"
type input "Standard"
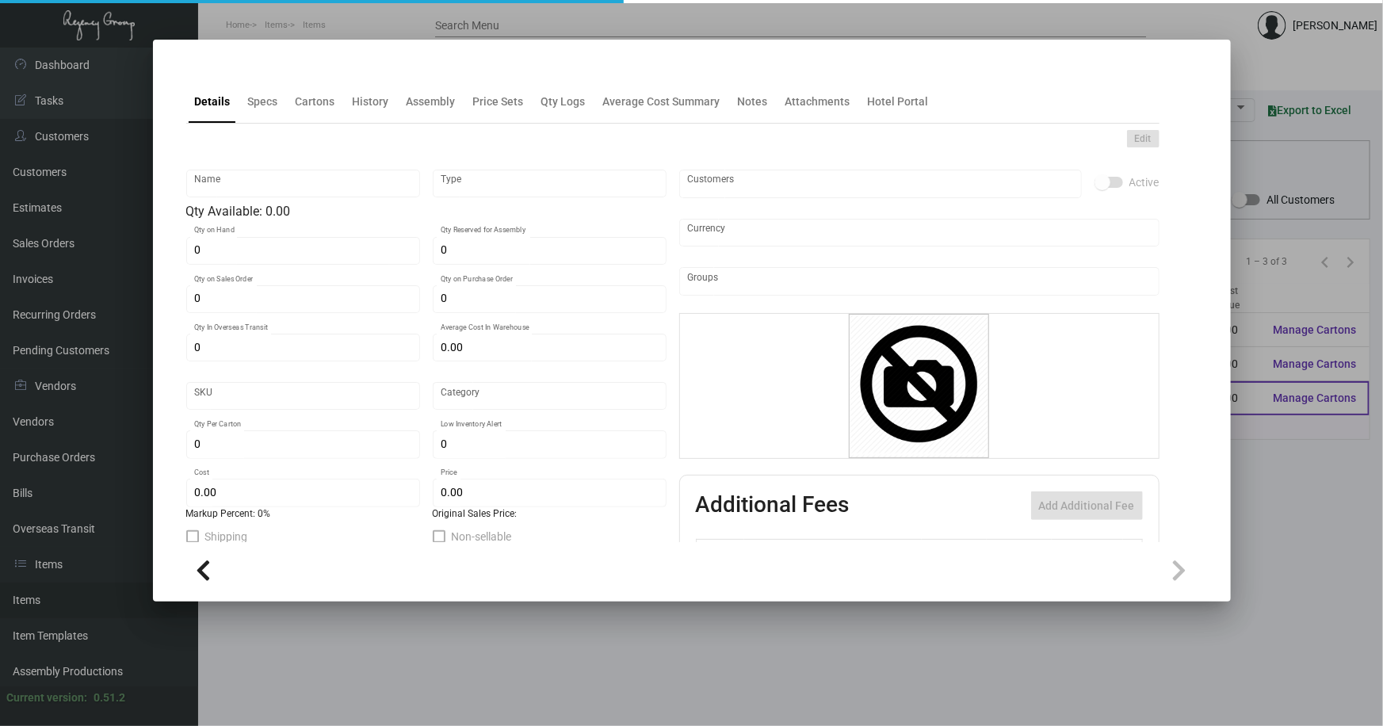
type input "$ 0.474"
type input "$ 1.39"
checkbox input "true"
type input "United States Dollar $"
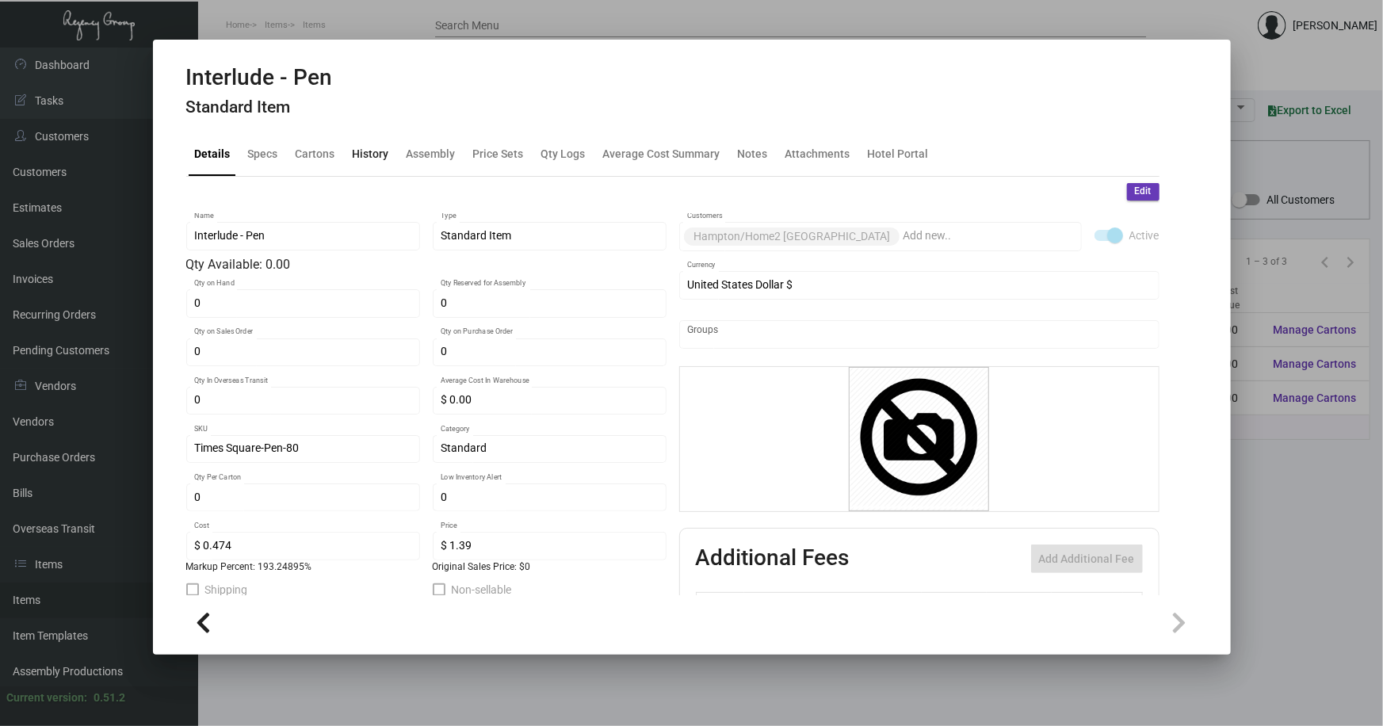
click at [373, 151] on div "History" at bounding box center [371, 154] width 36 height 17
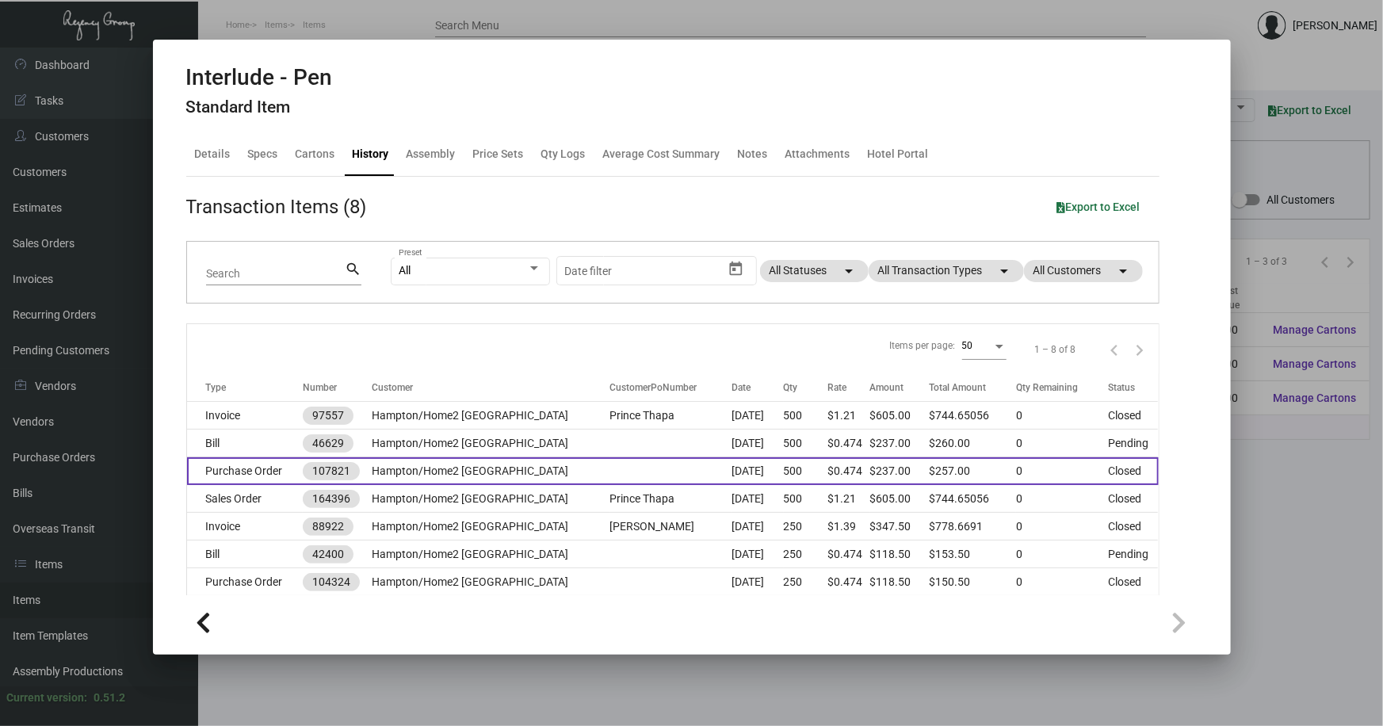
click at [509, 471] on td "Hampton/Home2 [GEOGRAPHIC_DATA]" at bounding box center [491, 471] width 238 height 28
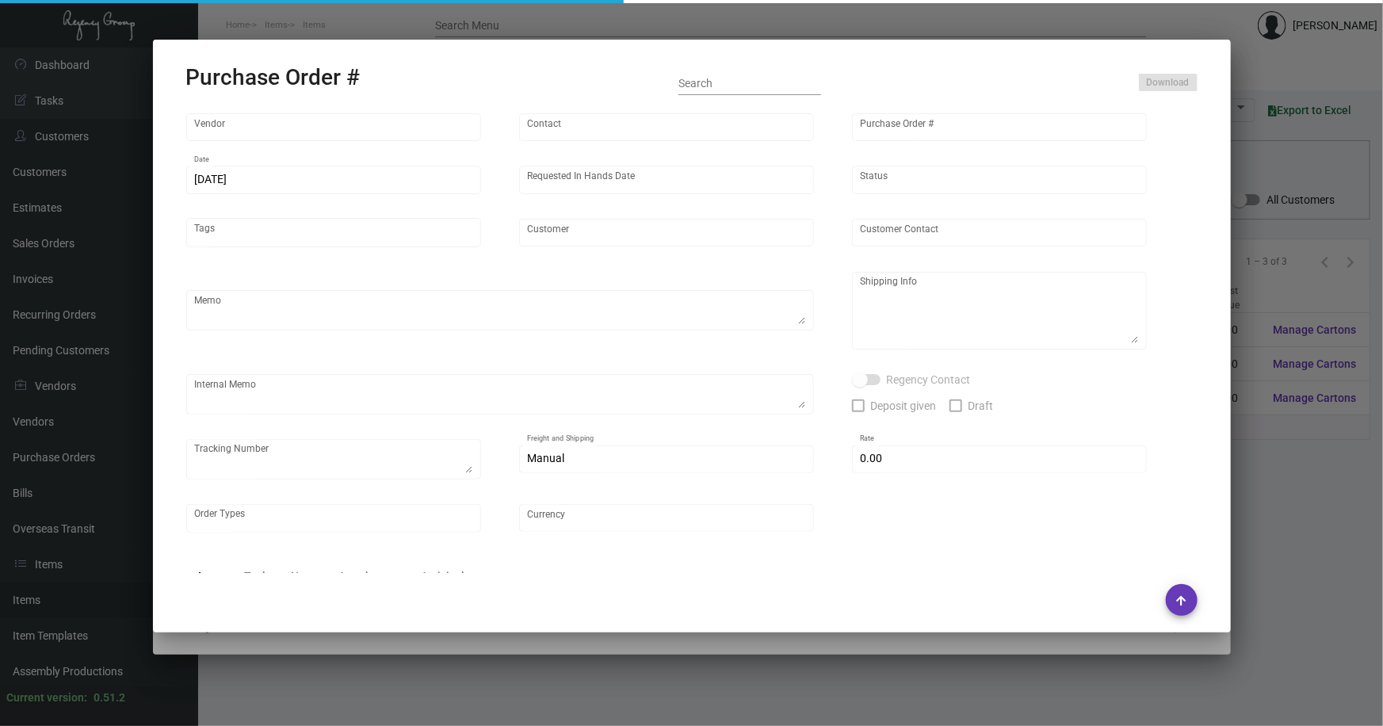
type input "Hit Promo"
type input "[PERSON_NAME]"
type input "107821"
type input "[DATE]"
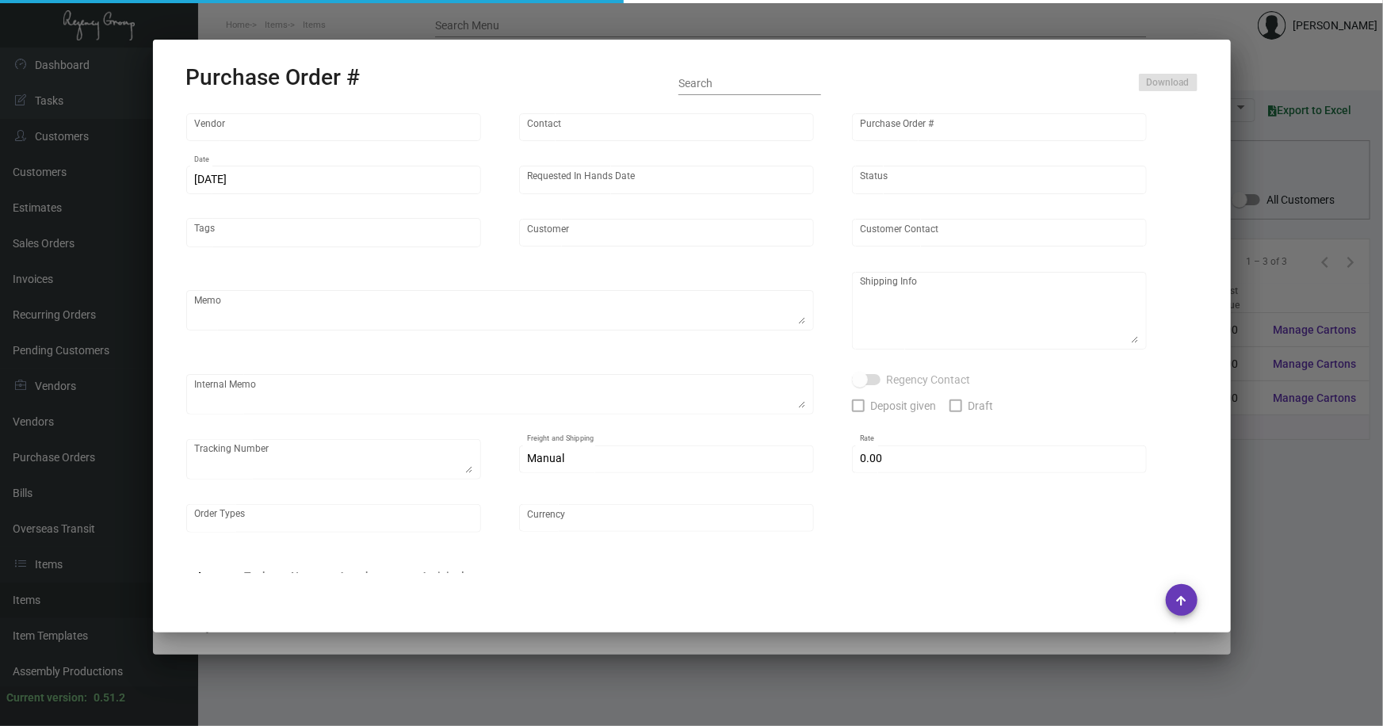
type input "Hampton/Home2 [GEOGRAPHIC_DATA]"
type input "Prince Thapa"
type textarea "Repeat previous PO 104324. BLIND Ship via UPS Ground Acct# 1AY276."
type textarea "Prince [PERSON_NAME] [PERSON_NAME]/Home2 [GEOGRAPHIC_DATA] [STREET_ADDRESS][US_…"
type input "$ 0.00"
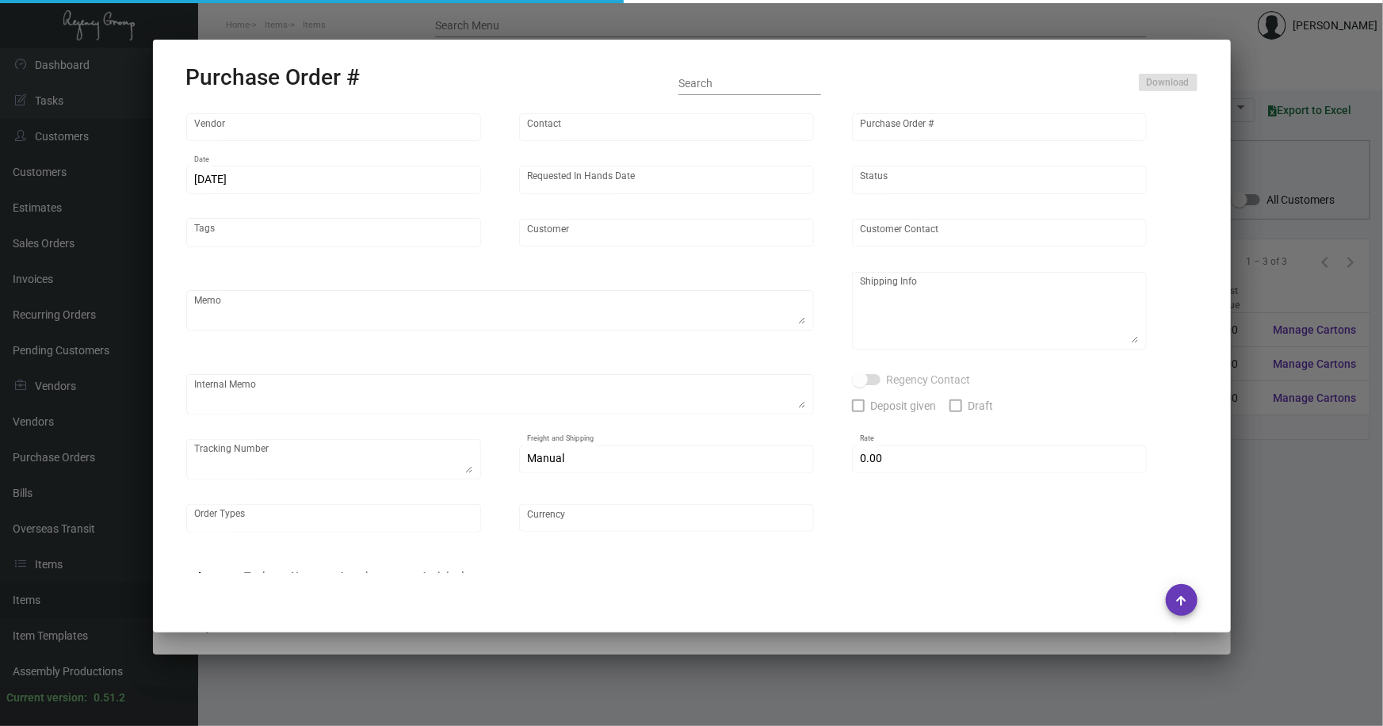
type input "United States Dollar $"
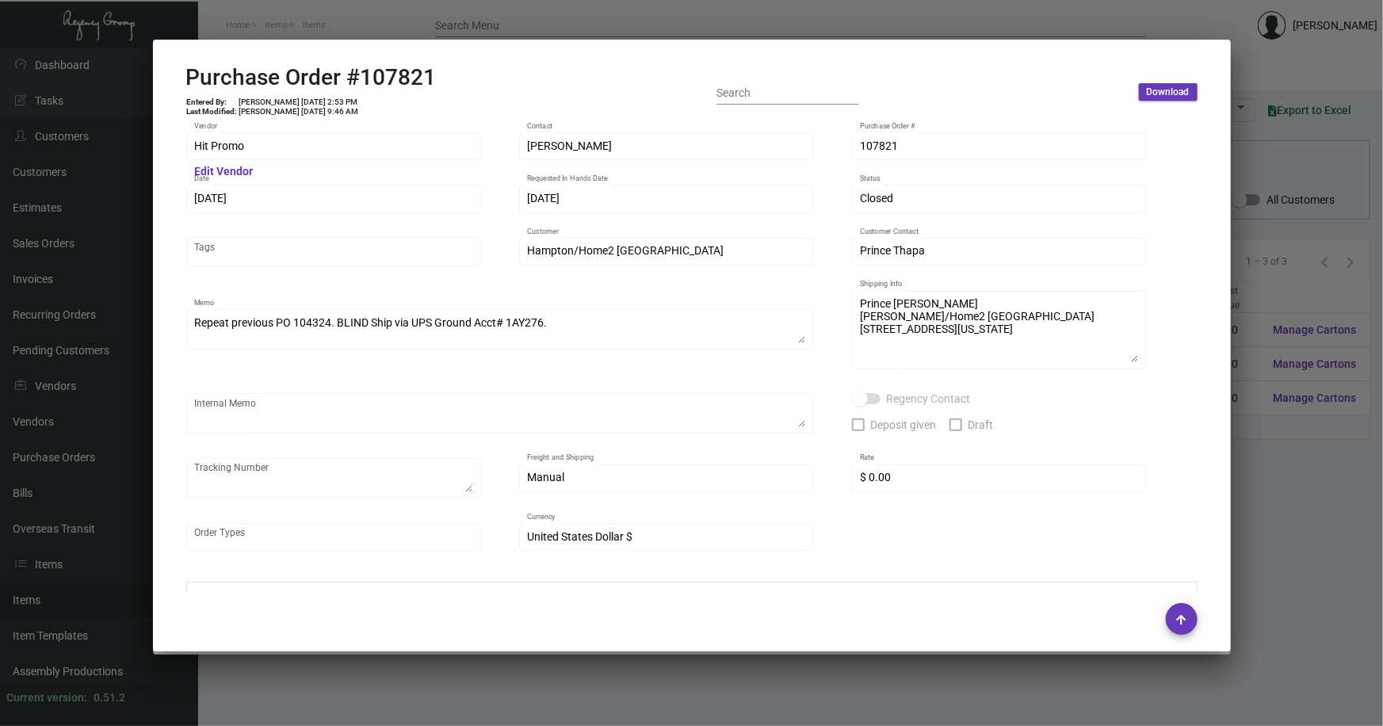
drag, startPoint x: 1261, startPoint y: 489, endPoint x: 1235, endPoint y: 484, distance: 26.6
click at [1261, 488] on div at bounding box center [691, 363] width 1383 height 726
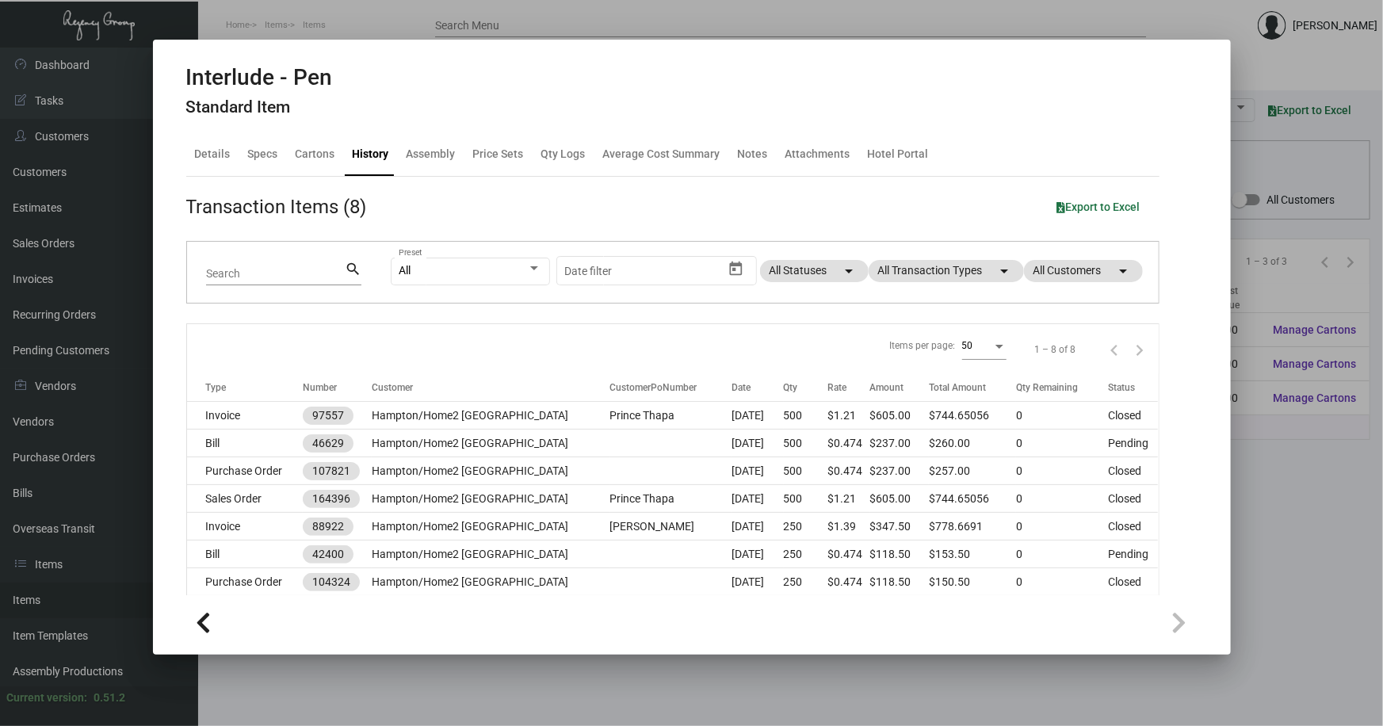
click at [387, 673] on div at bounding box center [691, 363] width 1383 height 726
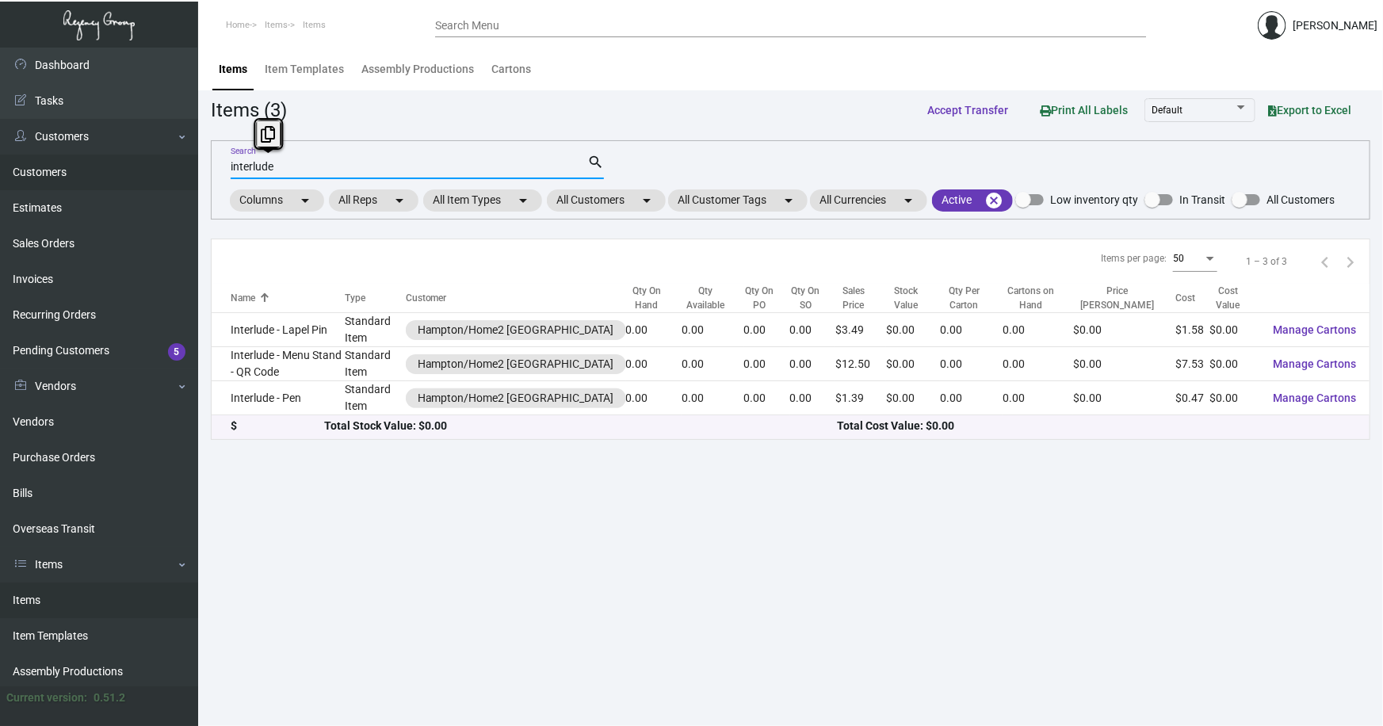
drag, startPoint x: 277, startPoint y: 169, endPoint x: 166, endPoint y: 170, distance: 110.9
click at [173, 180] on div "Dashboard Dashboard Tasks Customers Customers Estimates Sales Orders Invoices R…" at bounding box center [691, 387] width 1383 height 678
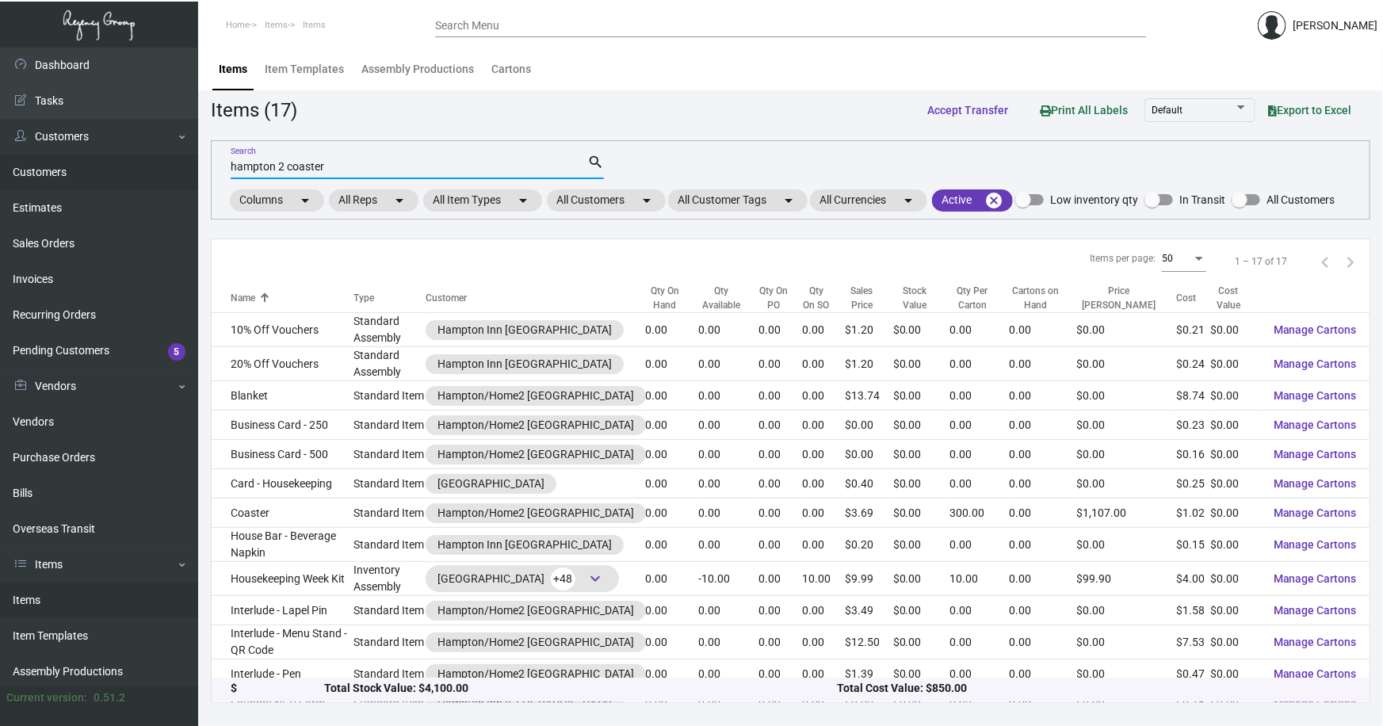
type input "hampton 2 coaster"
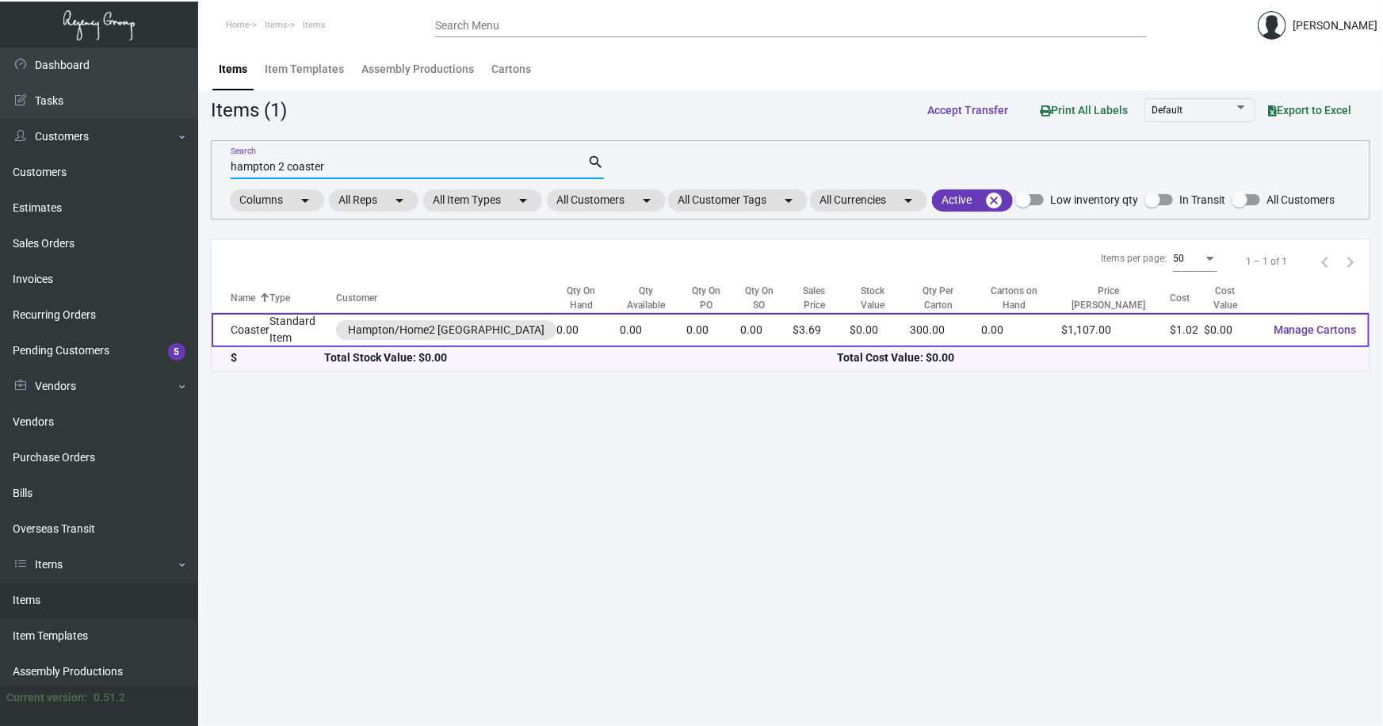
click at [266, 328] on td "Coaster" at bounding box center [241, 330] width 58 height 34
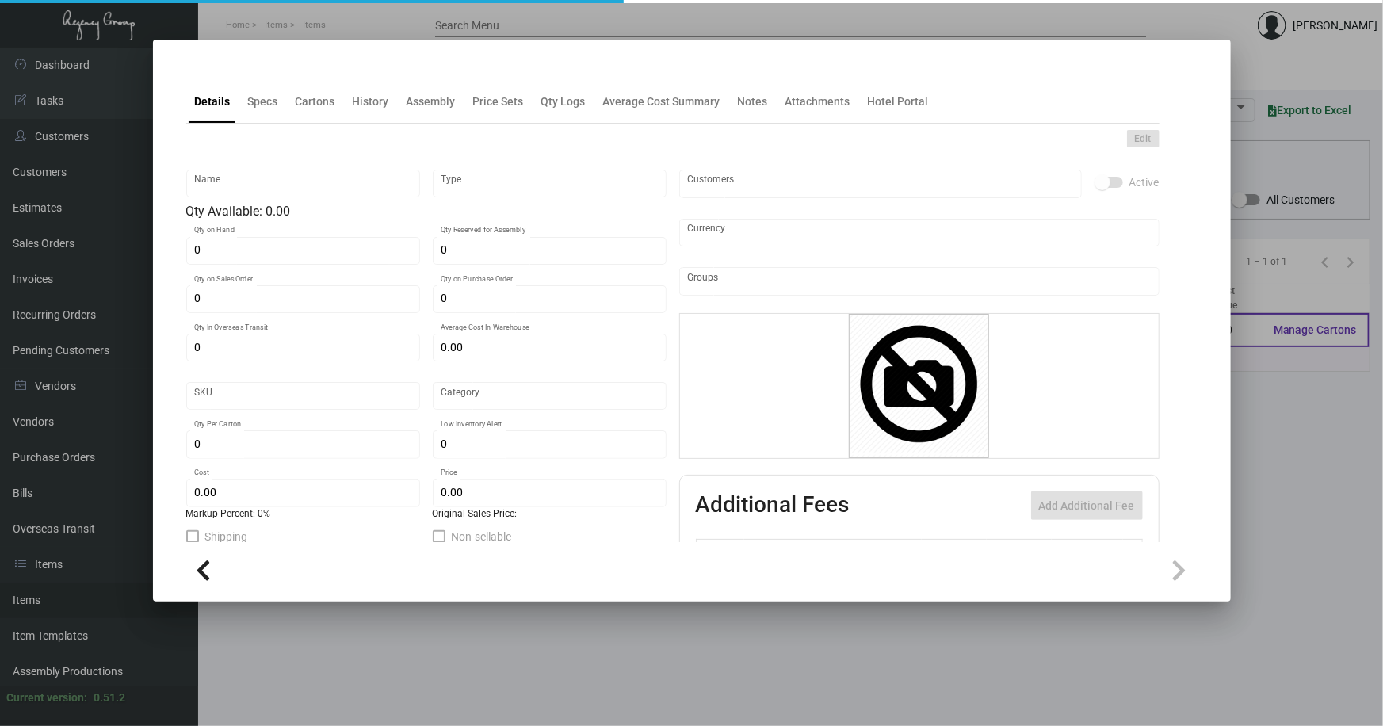
type input "Coaster"
type input "Standard Item"
type input "$ 1.02"
type input "Overseas"
type input "300"
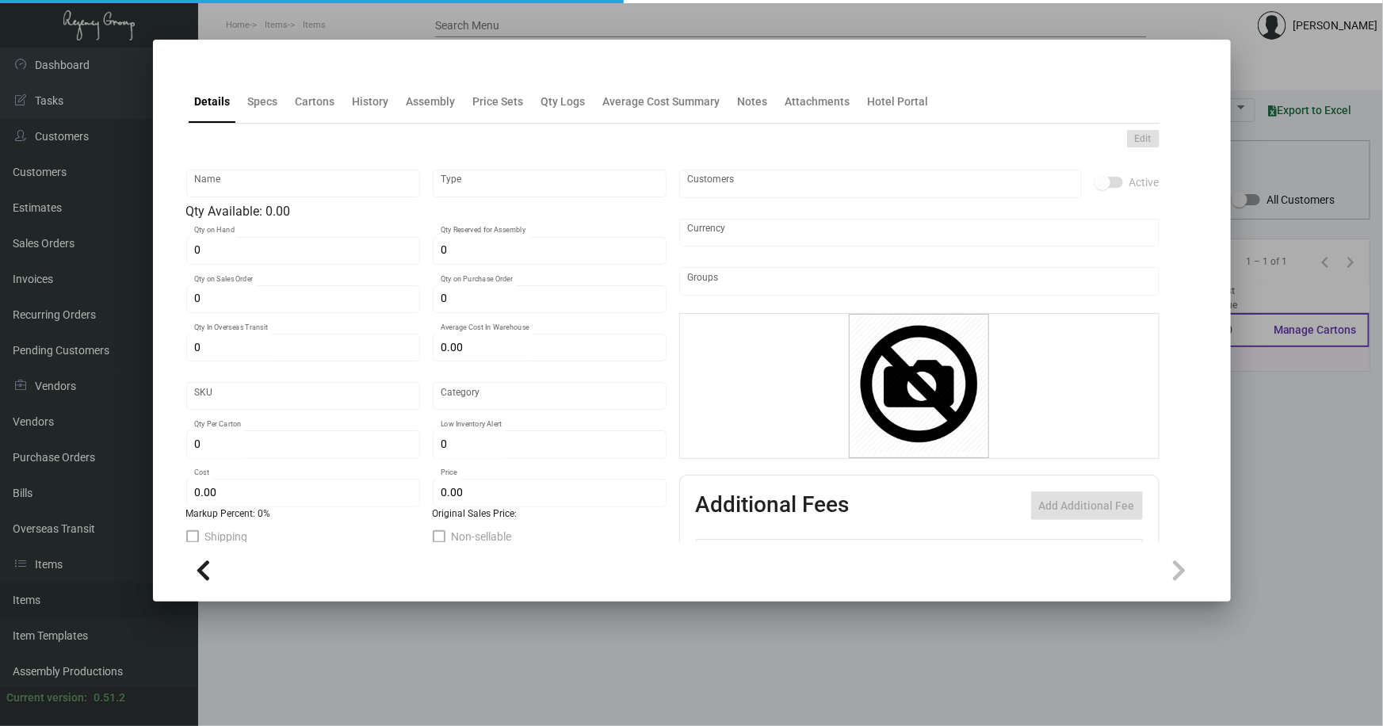
type input "$ 1.02"
type input "$ 3.69"
checkbox input "true"
type input "United States Dollar $"
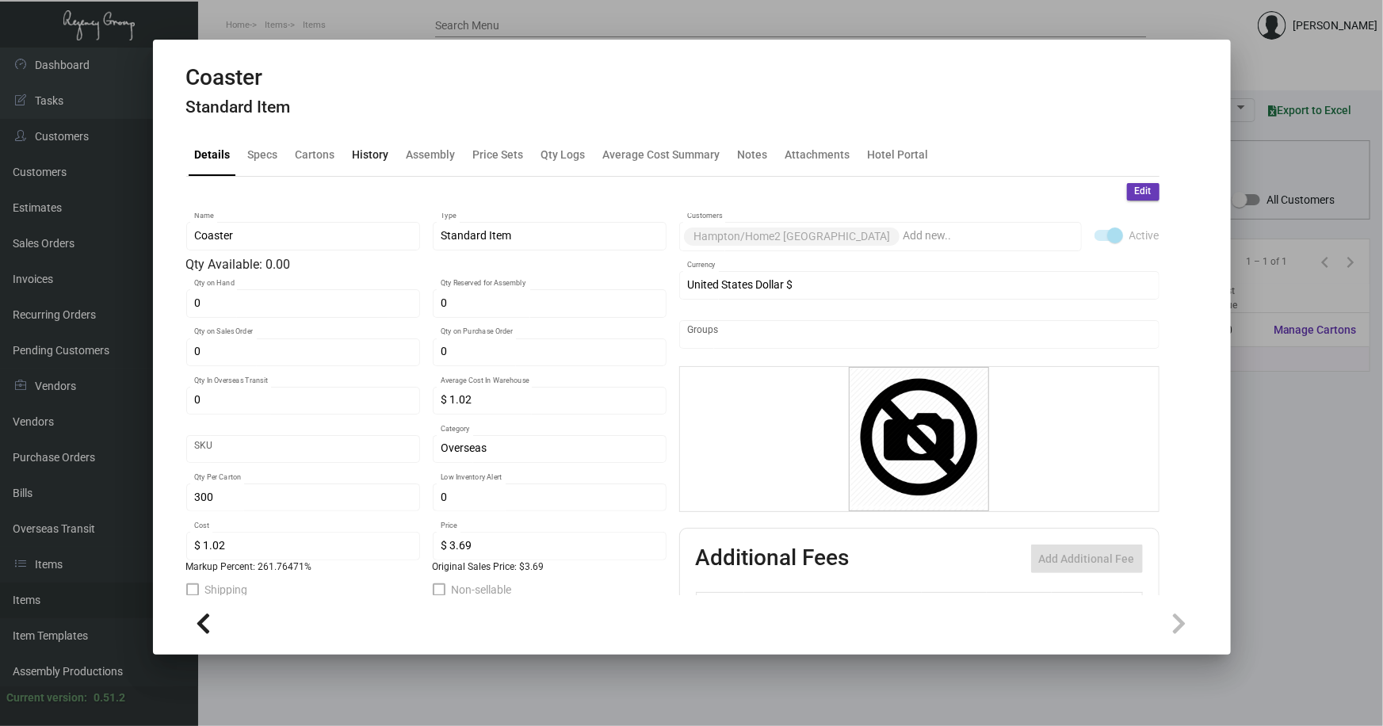
click at [364, 150] on div "History" at bounding box center [371, 154] width 36 height 17
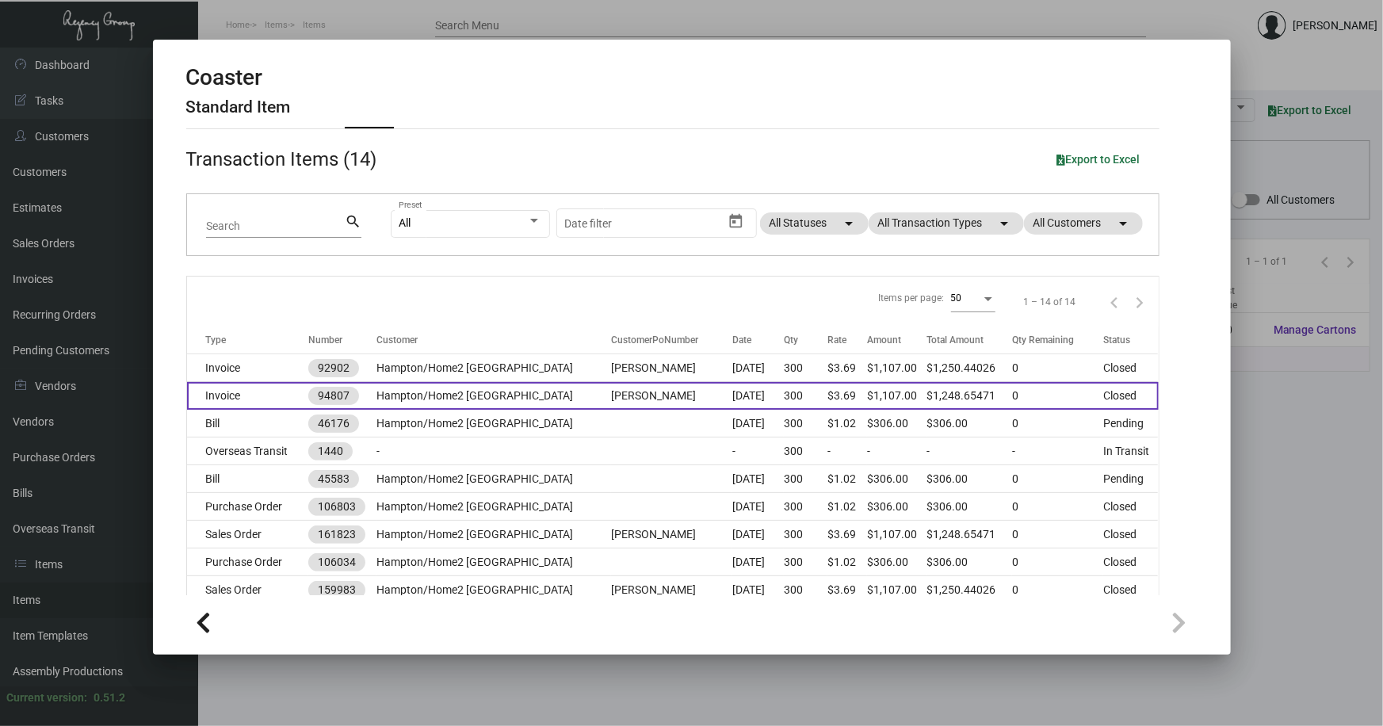
scroll to position [71, 0]
